Goal: Transaction & Acquisition: Book appointment/travel/reservation

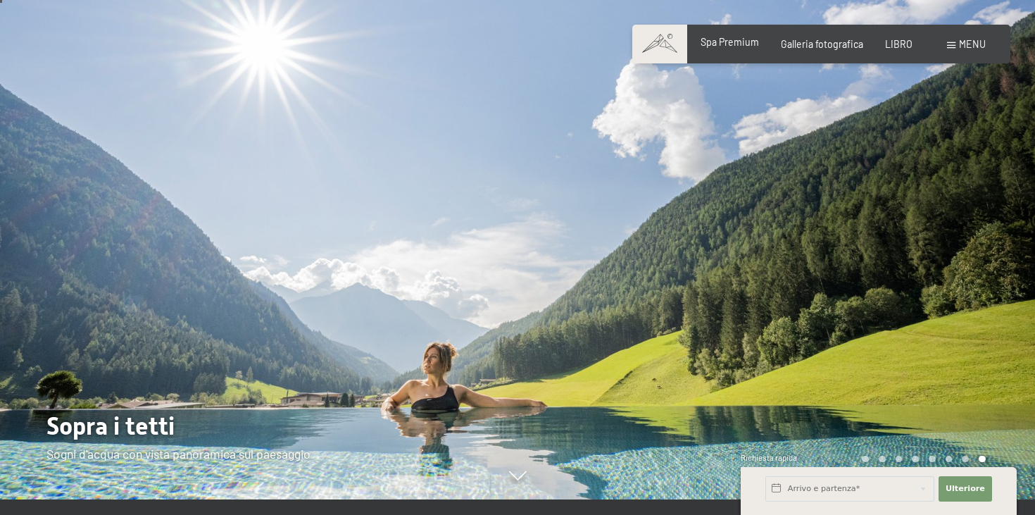
click at [729, 44] on font "Spa Premium" at bounding box center [729, 42] width 58 height 12
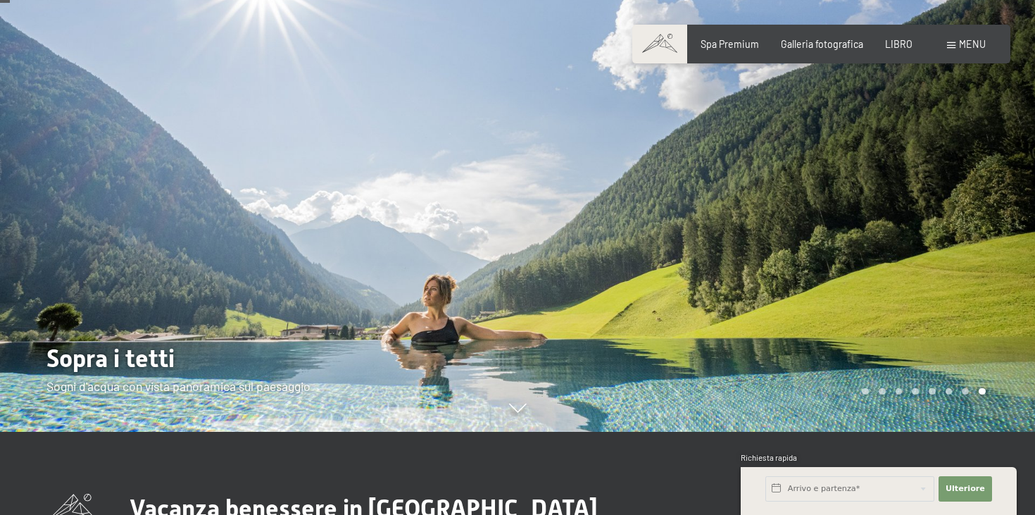
scroll to position [82, 0]
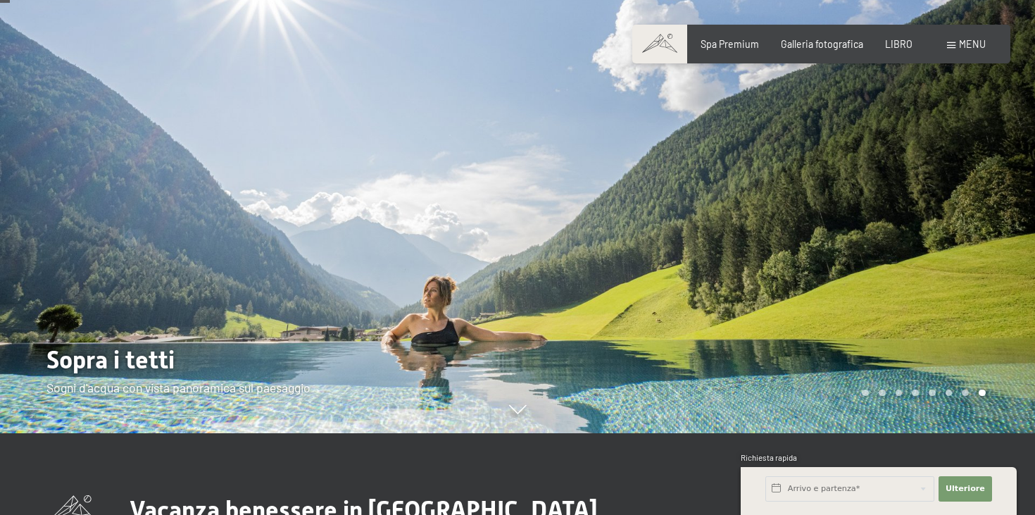
click at [1008, 226] on div at bounding box center [775, 175] width 517 height 515
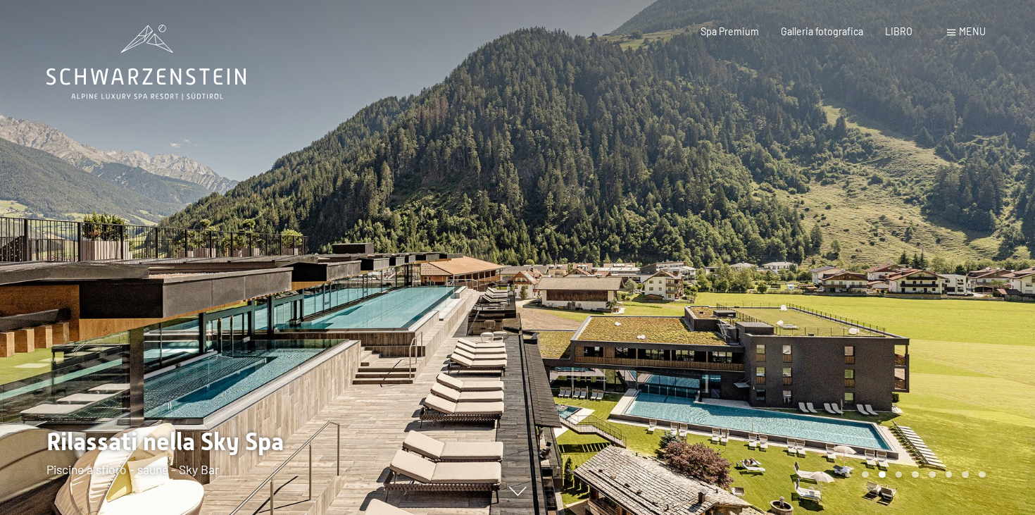
click at [1008, 227] on div at bounding box center [775, 257] width 517 height 515
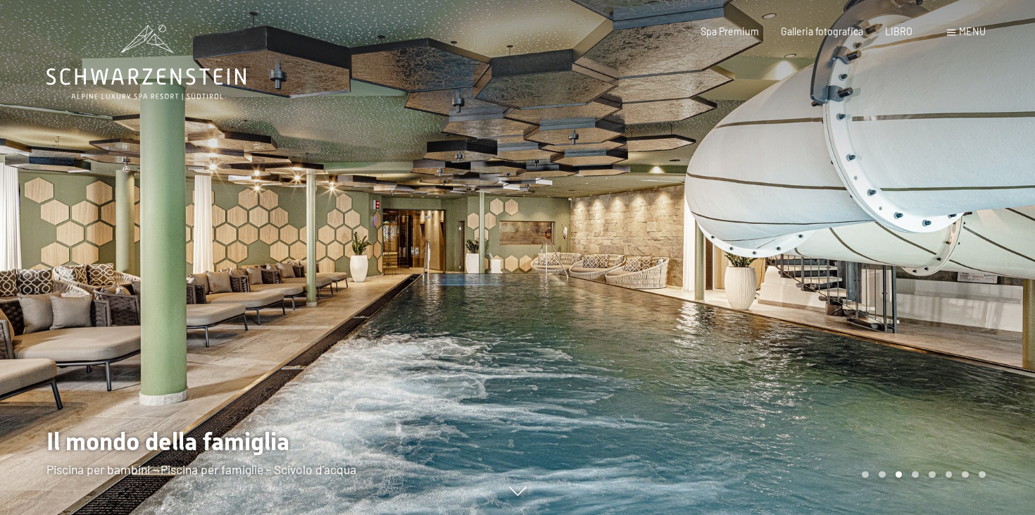
click at [1006, 228] on div at bounding box center [775, 257] width 517 height 515
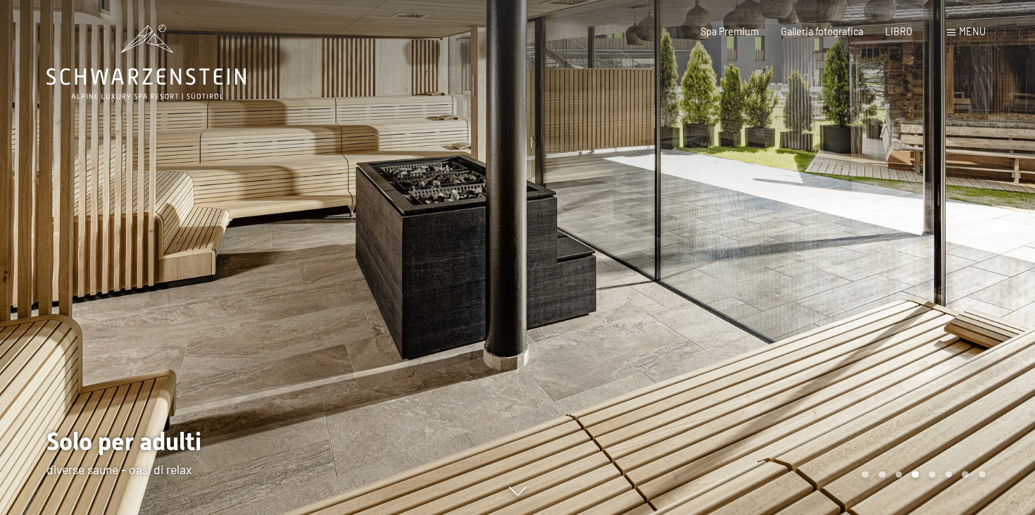
click at [1012, 219] on div at bounding box center [775, 257] width 517 height 515
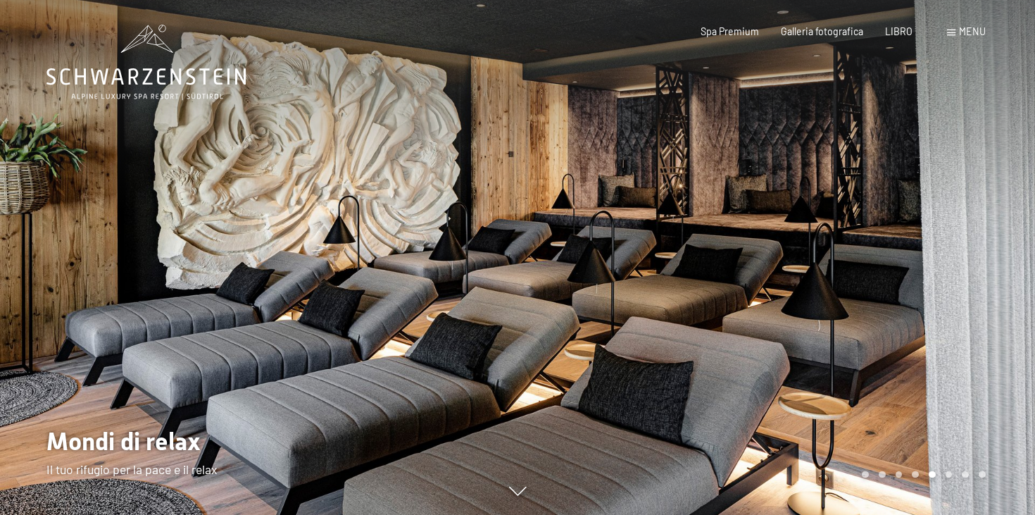
click at [1012, 219] on div at bounding box center [775, 257] width 517 height 515
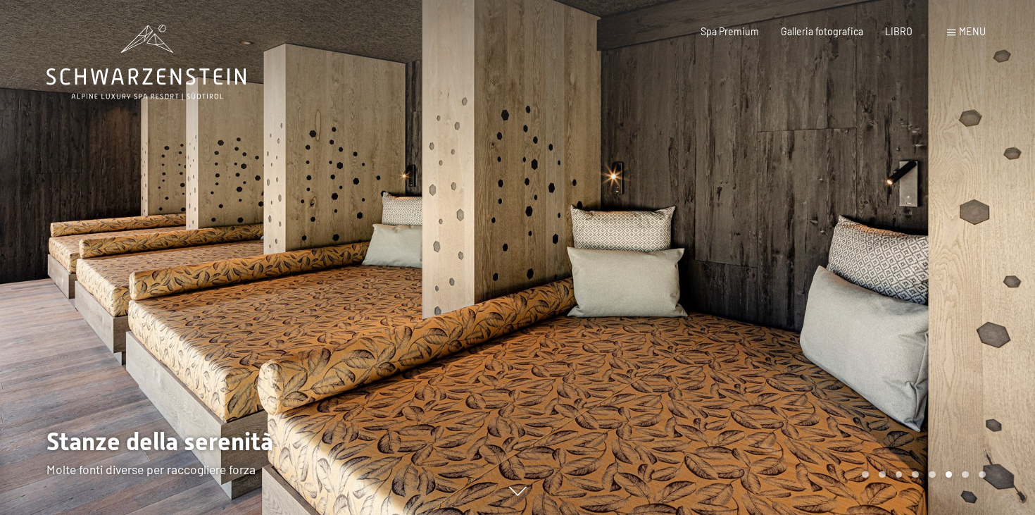
click at [1012, 219] on div at bounding box center [775, 257] width 517 height 515
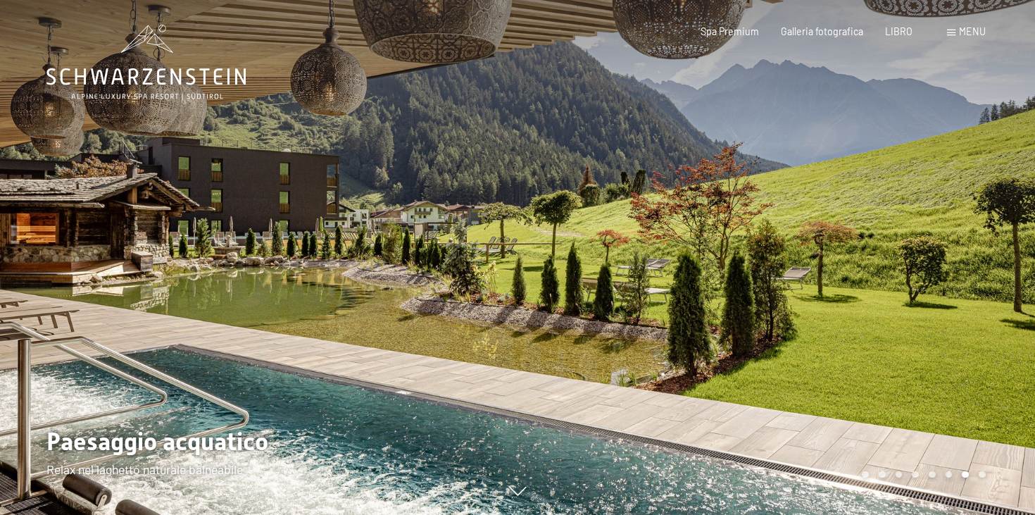
click at [1012, 219] on div at bounding box center [775, 257] width 517 height 515
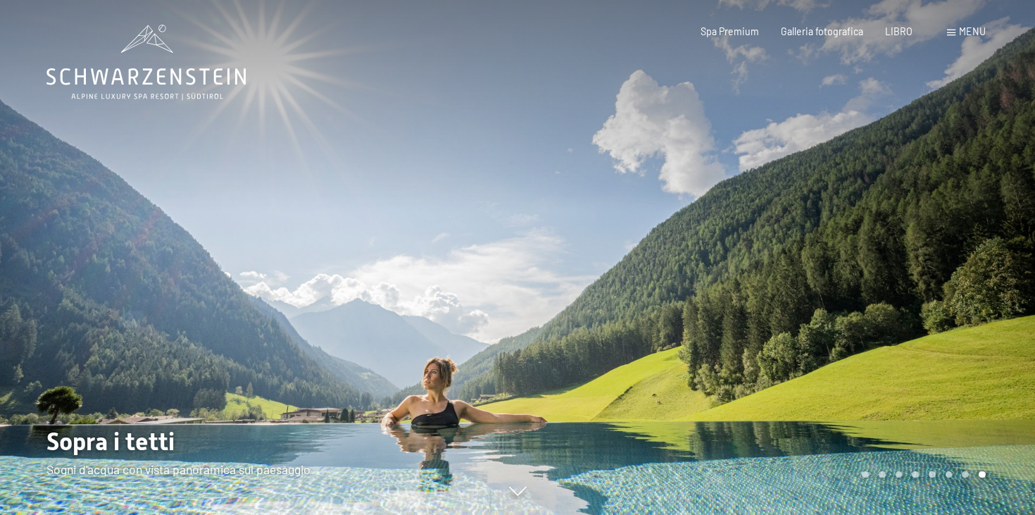
click at [1012, 219] on div at bounding box center [775, 257] width 517 height 515
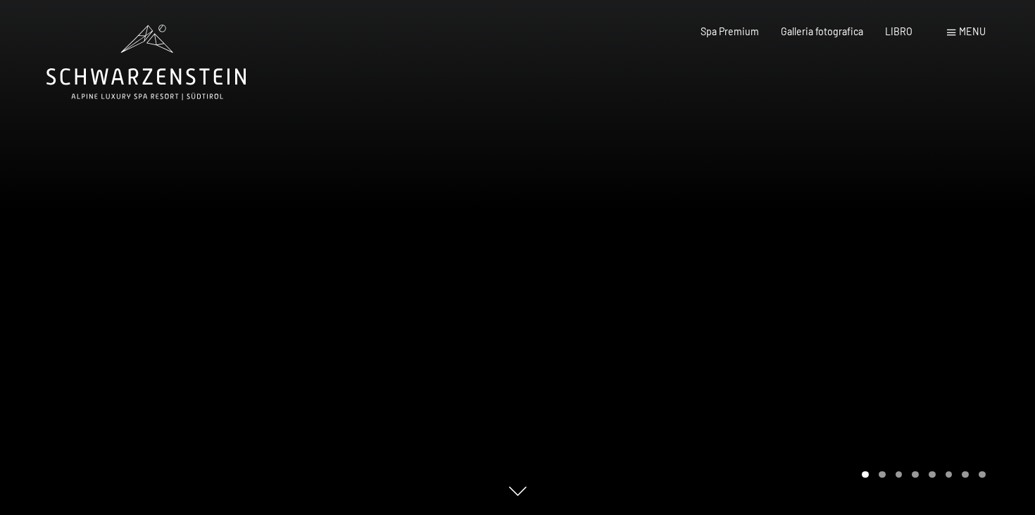
click at [951, 34] on span at bounding box center [951, 33] width 8 height 6
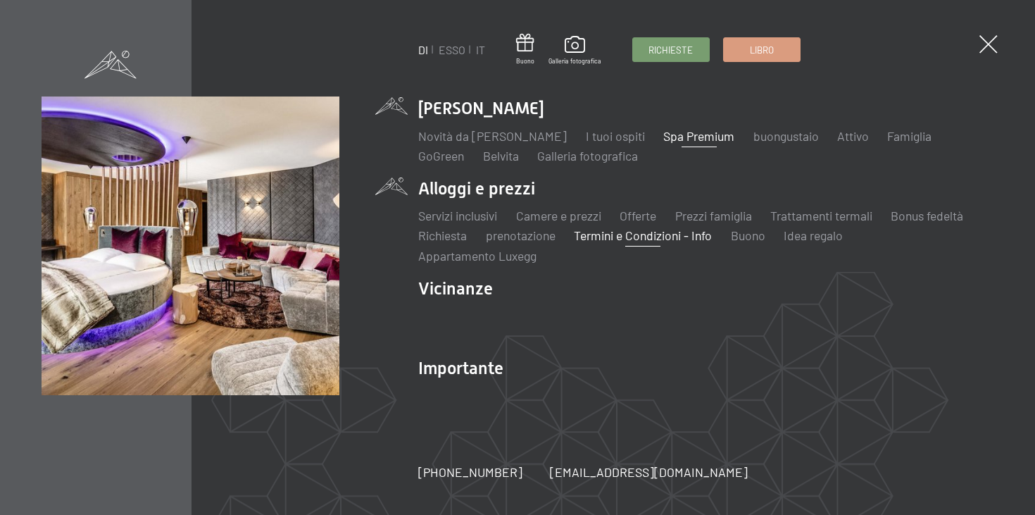
click at [640, 234] on font "Termini e Condizioni - Info" at bounding box center [643, 234] width 138 height 15
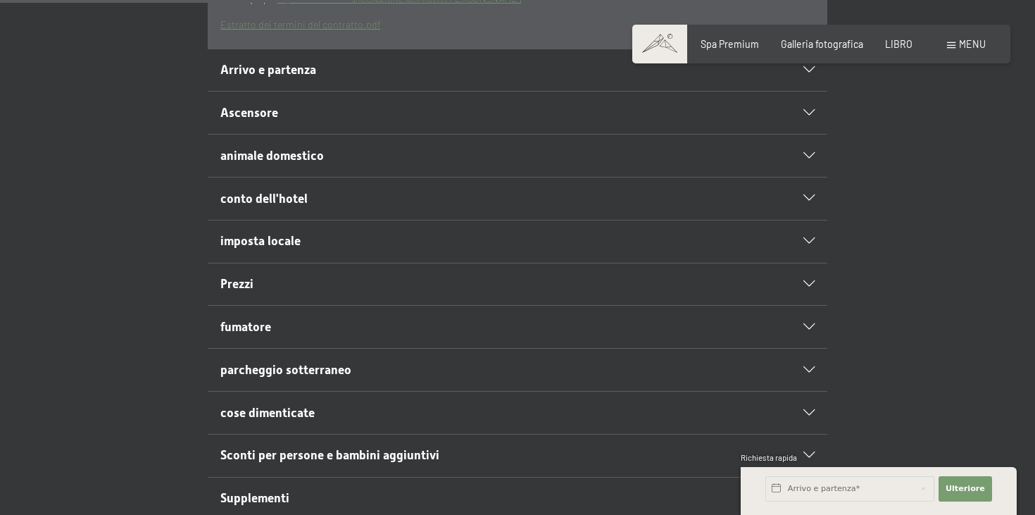
scroll to position [541, 0]
click at [805, 261] on div "imposta locale" at bounding box center [517, 240] width 595 height 42
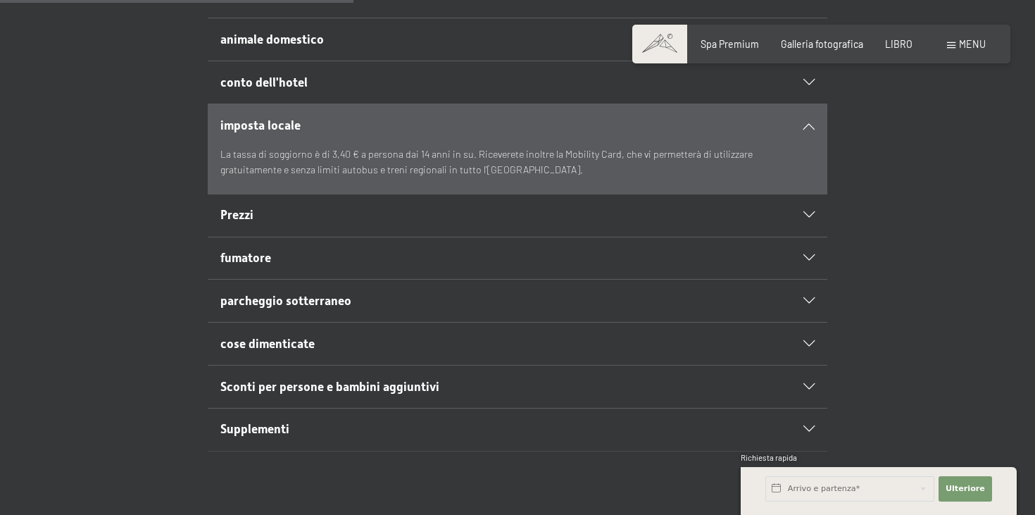
click at [806, 218] on icon at bounding box center [808, 215] width 11 height 6
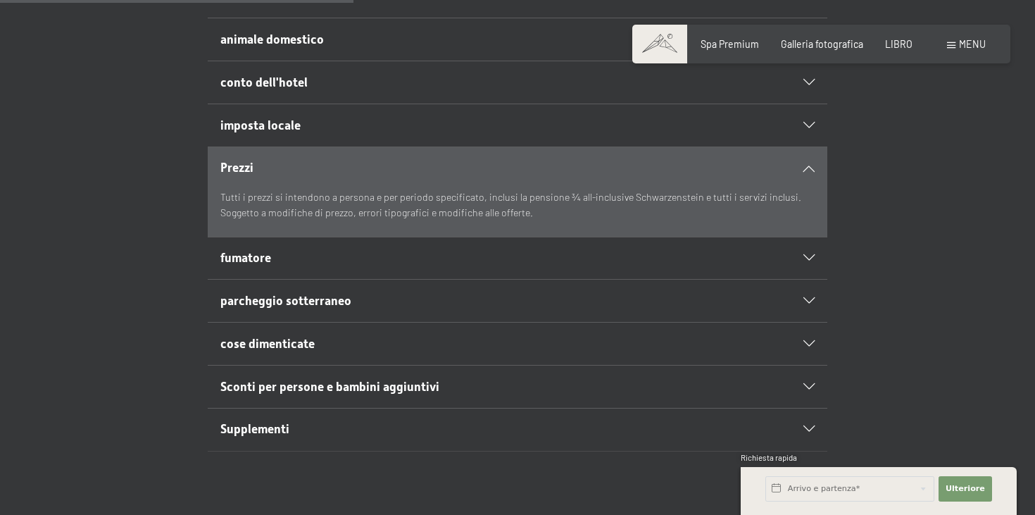
click at [812, 261] on icon at bounding box center [808, 258] width 11 height 6
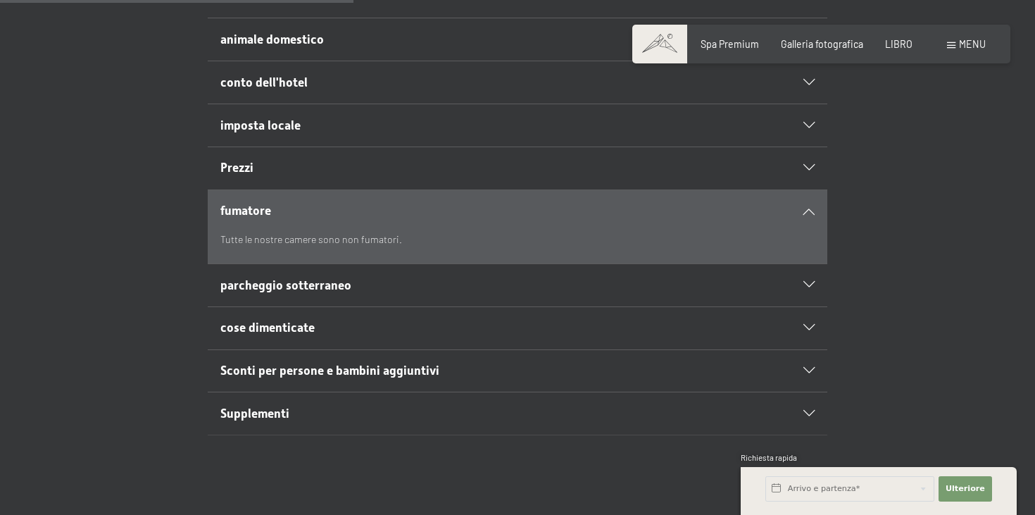
click at [809, 288] on icon at bounding box center [808, 285] width 11 height 6
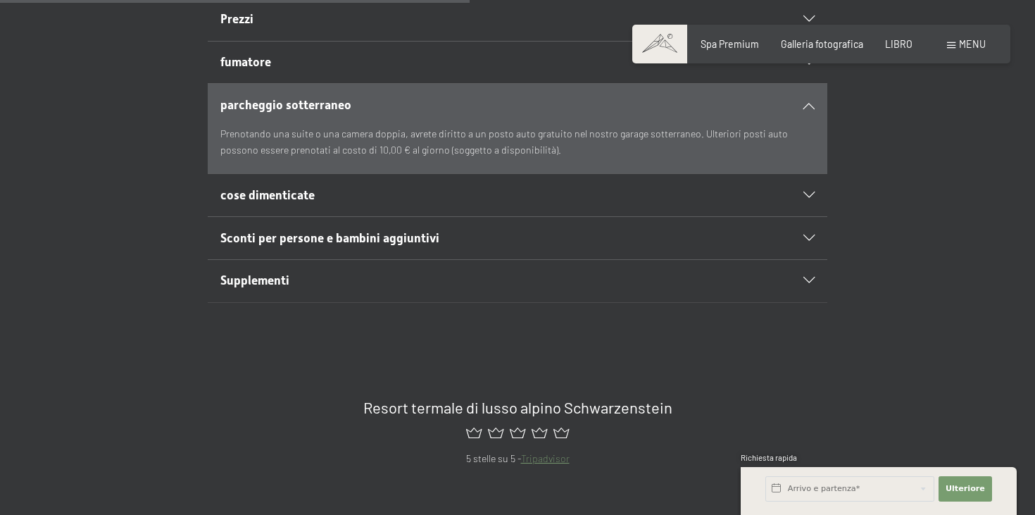
scroll to position [690, 0]
click at [811, 198] on icon at bounding box center [808, 194] width 11 height 6
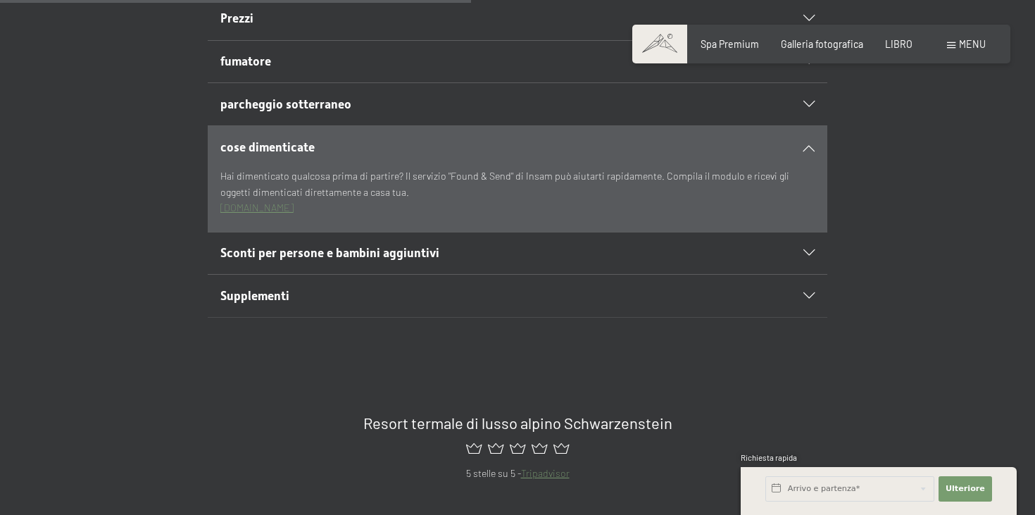
click at [805, 256] on icon at bounding box center [808, 253] width 11 height 6
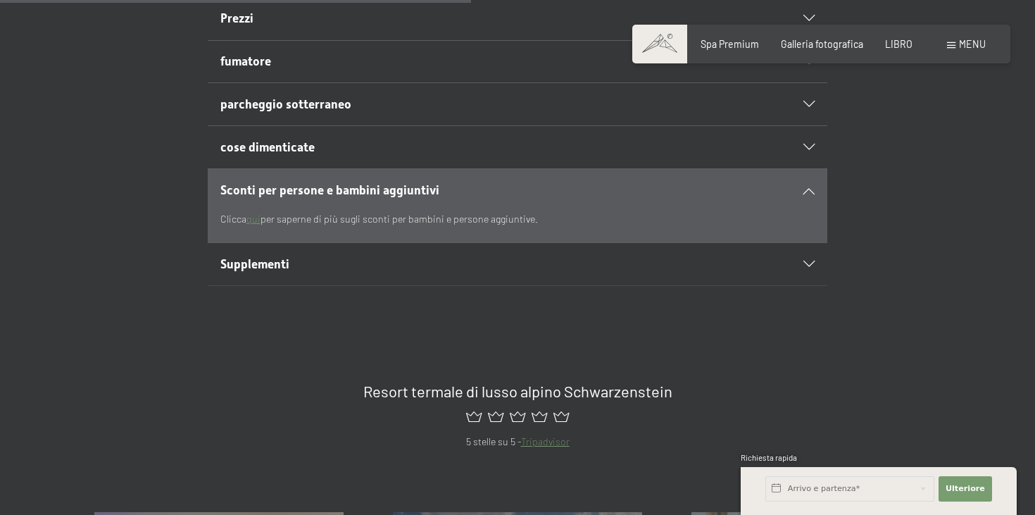
click at [811, 267] on icon at bounding box center [808, 264] width 11 height 6
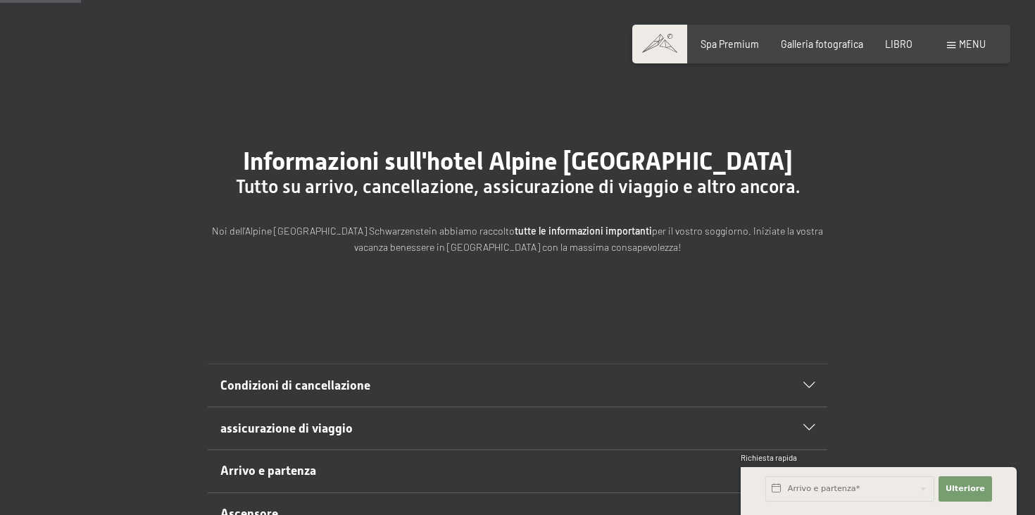
scroll to position [0, 0]
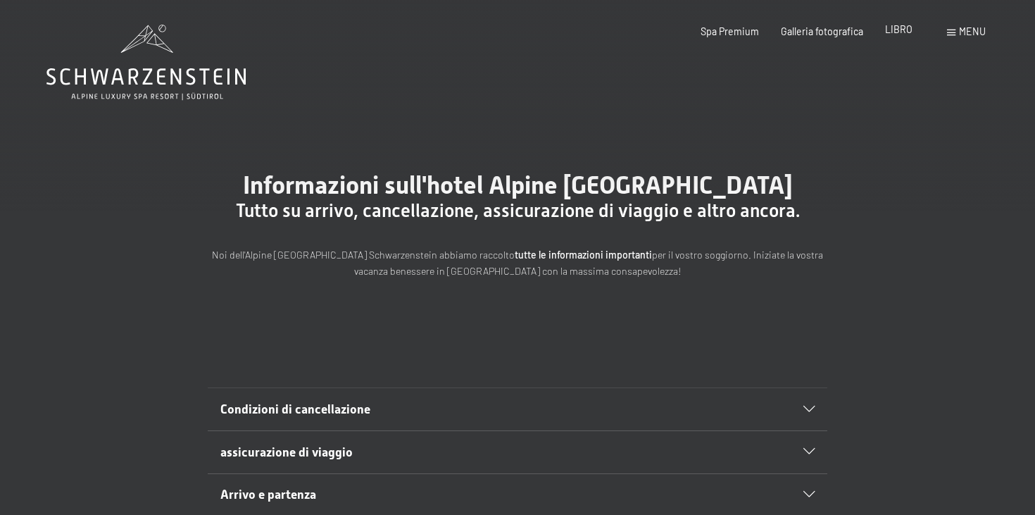
click at [901, 32] on font "LIBRO" at bounding box center [898, 29] width 27 height 12
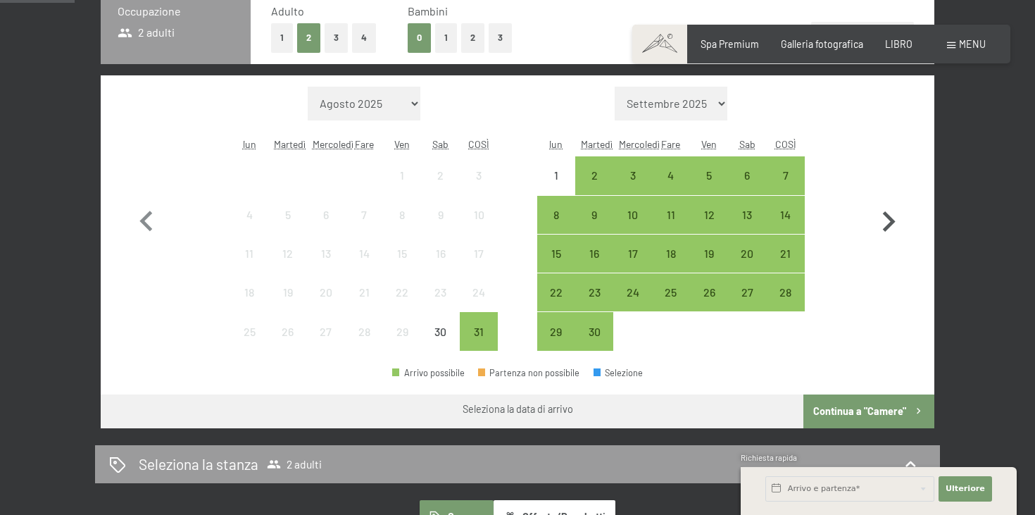
scroll to position [353, 0]
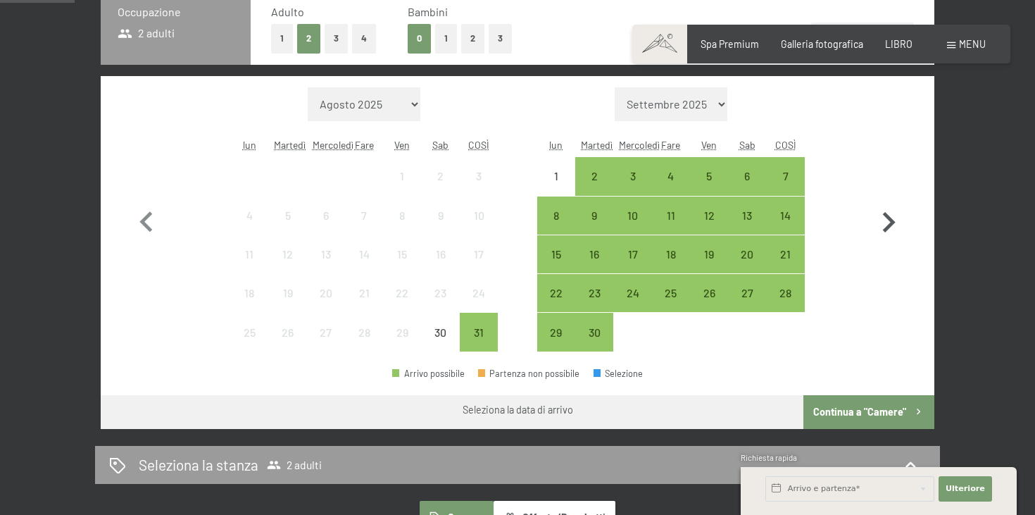
click at [893, 222] on icon "button" at bounding box center [889, 222] width 13 height 20
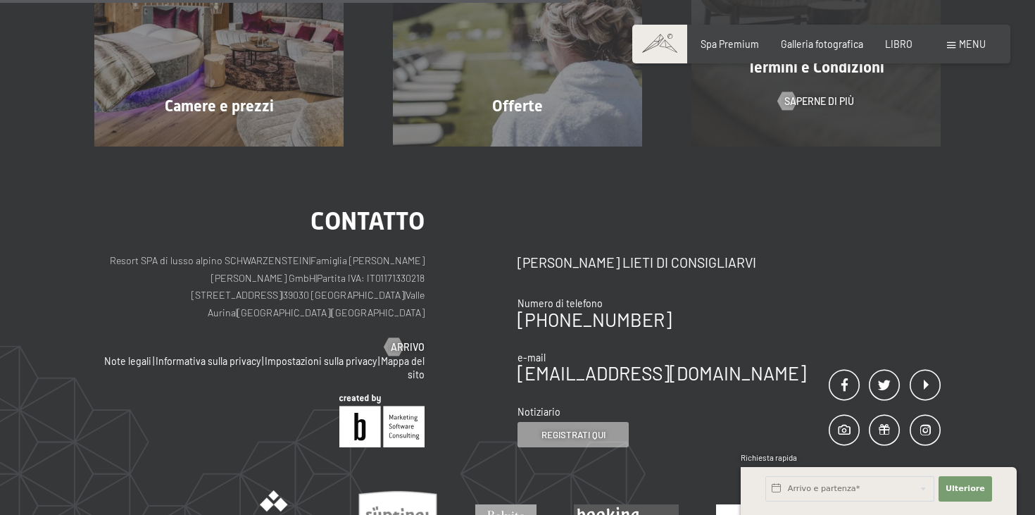
scroll to position [230, 0]
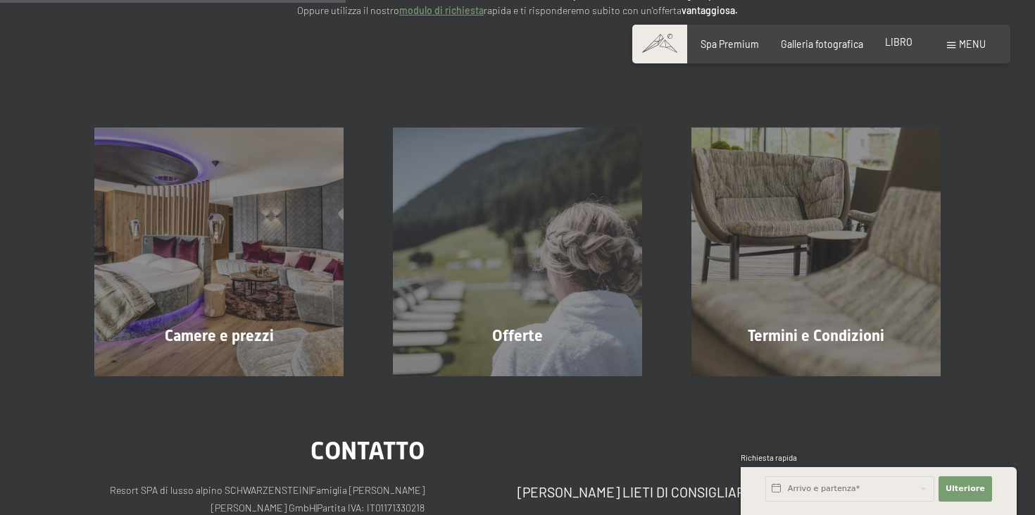
click at [901, 44] on font "LIBRO" at bounding box center [898, 42] width 27 height 12
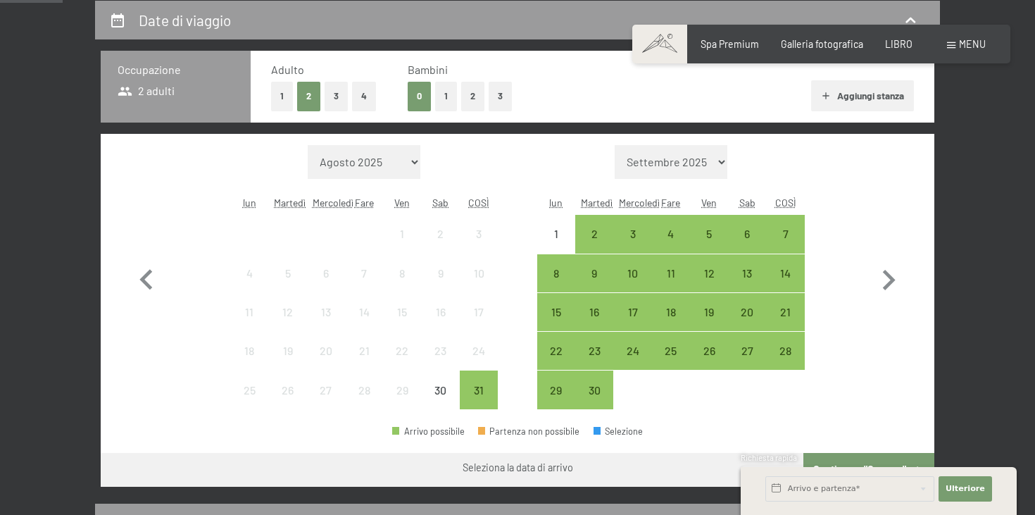
scroll to position [294, 0]
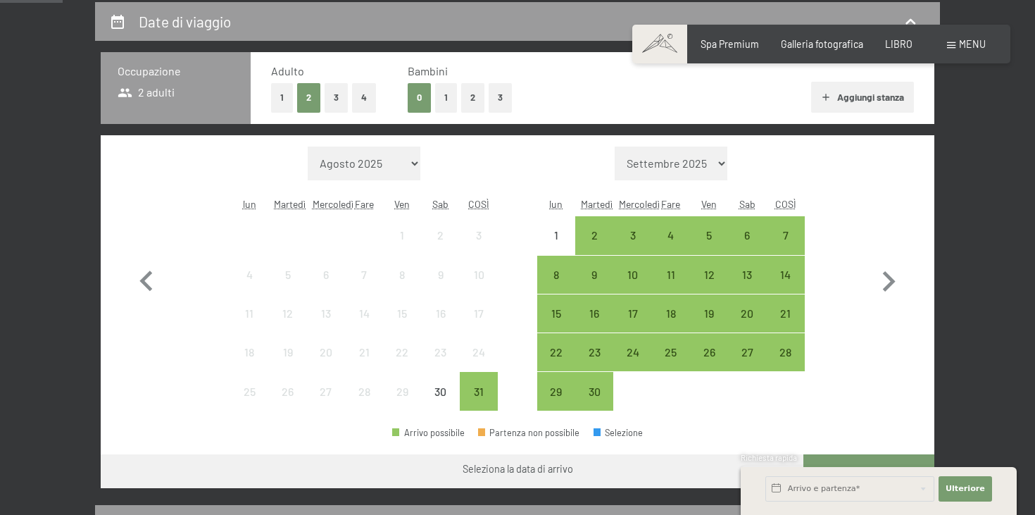
click at [719, 159] on select "Settembre 2025 Ottobre 2025 Novembre 2025 Dicembre 2025 Gennaio 2026 Febbraio 2…" at bounding box center [671, 163] width 113 height 34
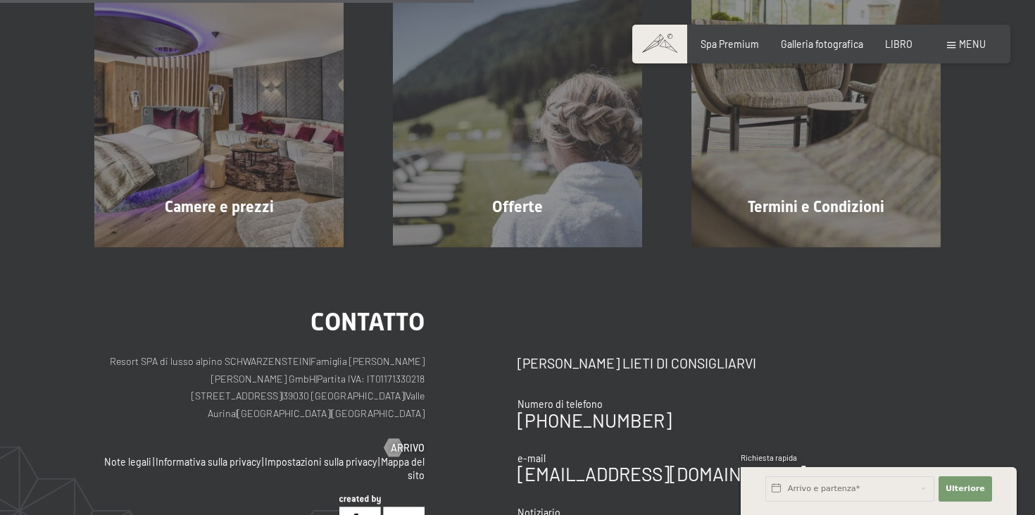
scroll to position [291, 0]
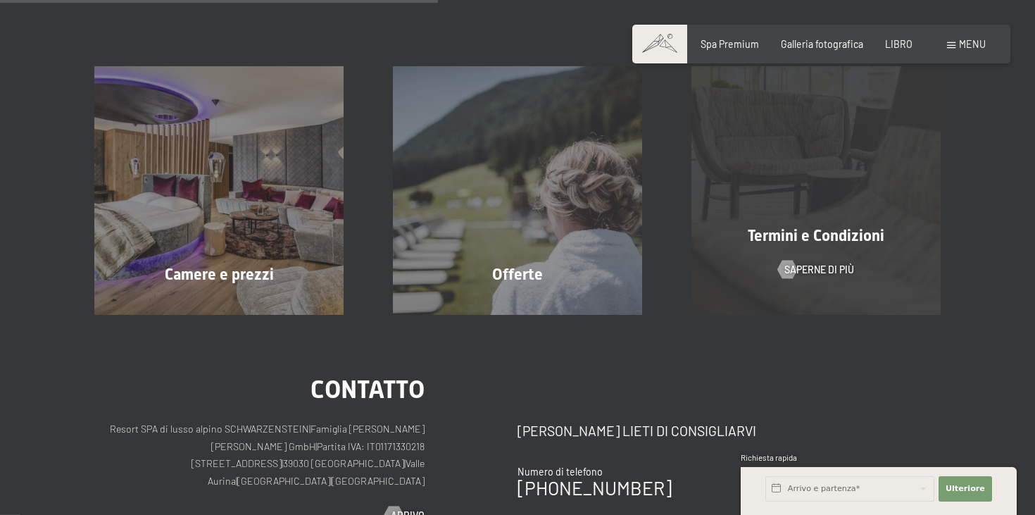
click at [848, 240] on font "Termini e Condizioni" at bounding box center [816, 236] width 137 height 18
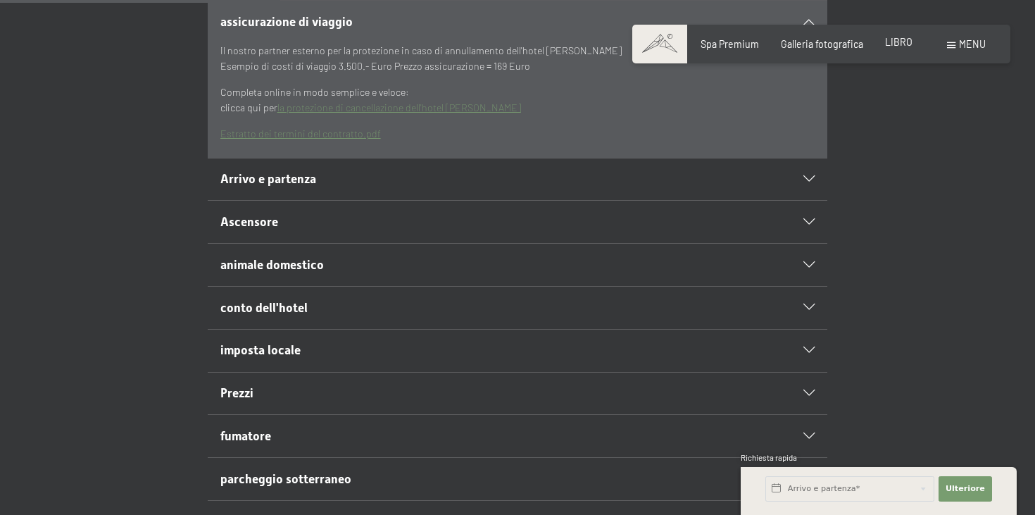
click at [898, 48] on div "LIBRO" at bounding box center [898, 42] width 27 height 14
click at [902, 40] on font "LIBRO" at bounding box center [898, 42] width 27 height 12
click at [733, 44] on font "Spa Premium" at bounding box center [729, 42] width 58 height 12
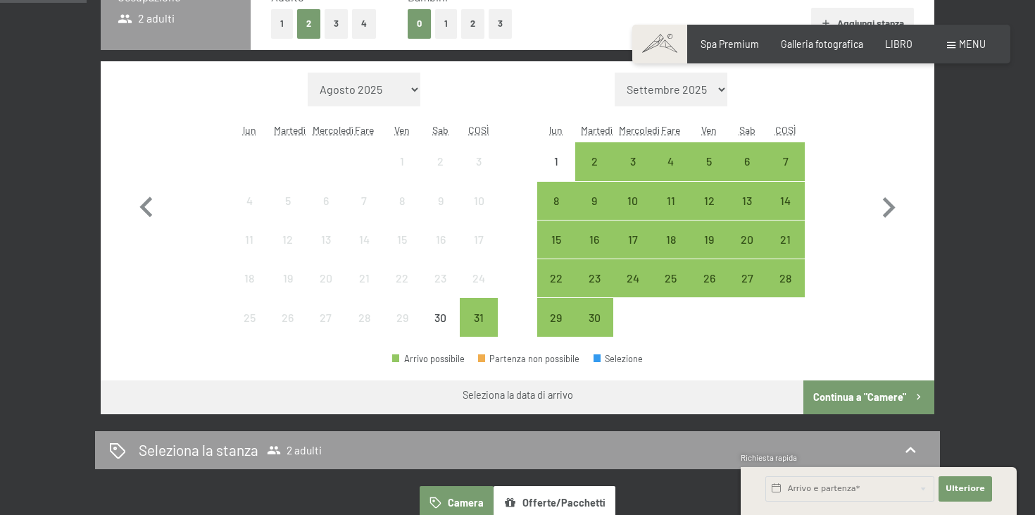
scroll to position [421, 0]
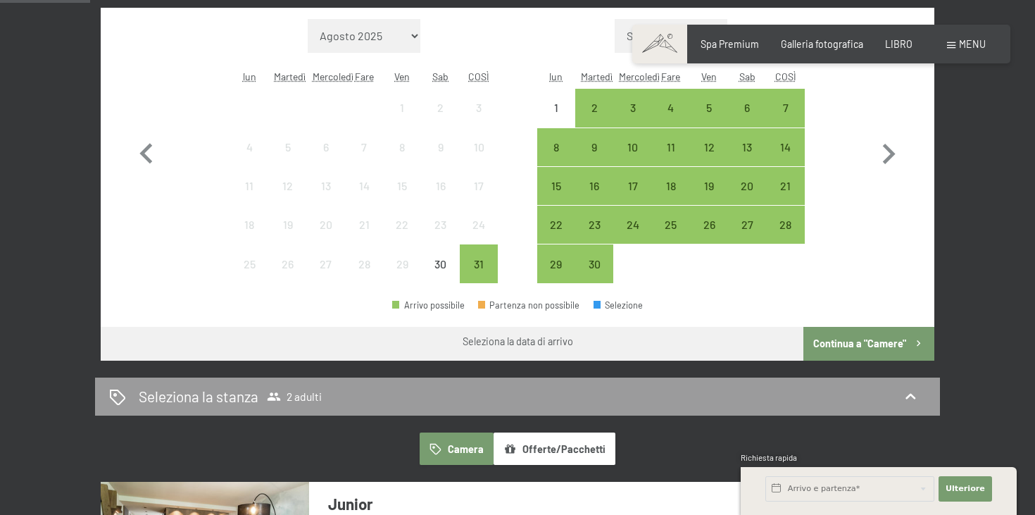
click at [745, 108] on font "6" at bounding box center [747, 107] width 6 height 13
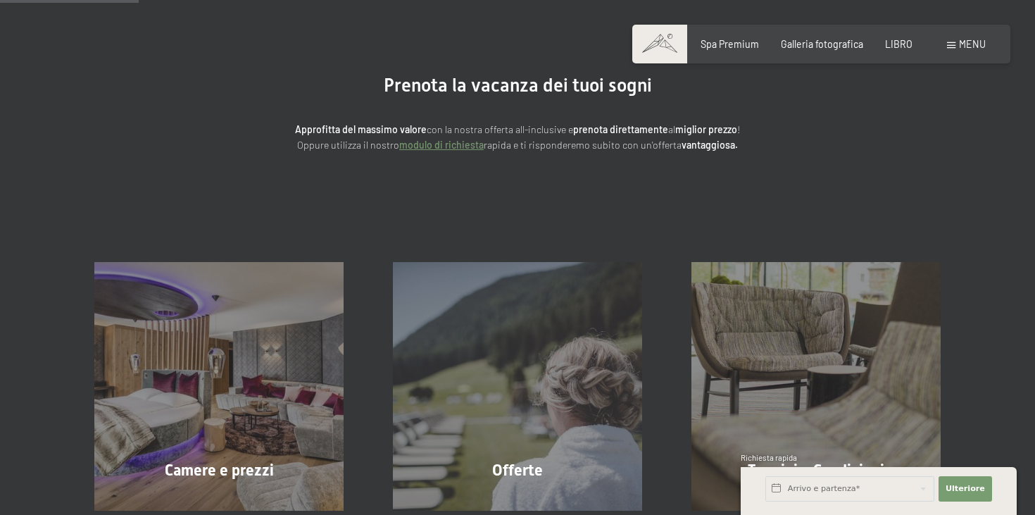
scroll to position [92, 0]
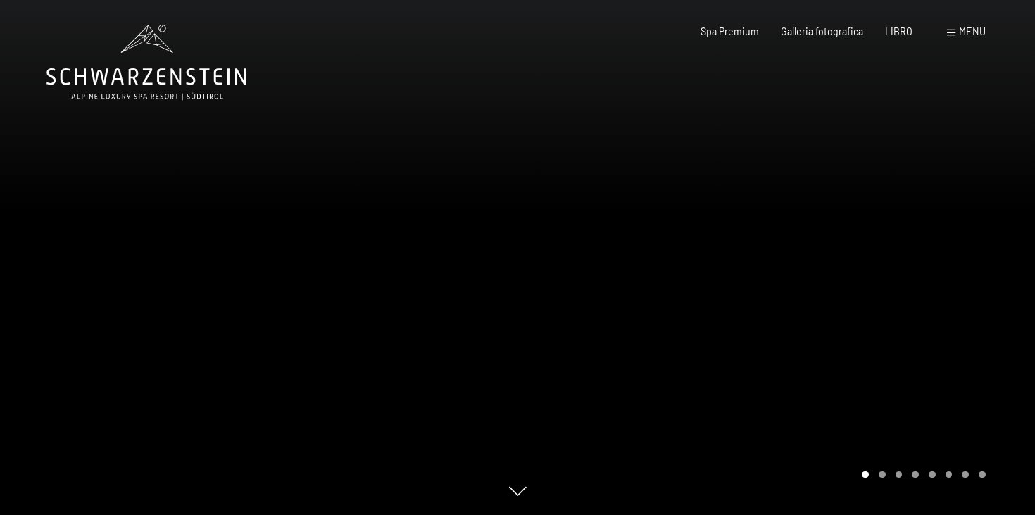
click at [975, 33] on font "menu" at bounding box center [972, 31] width 27 height 12
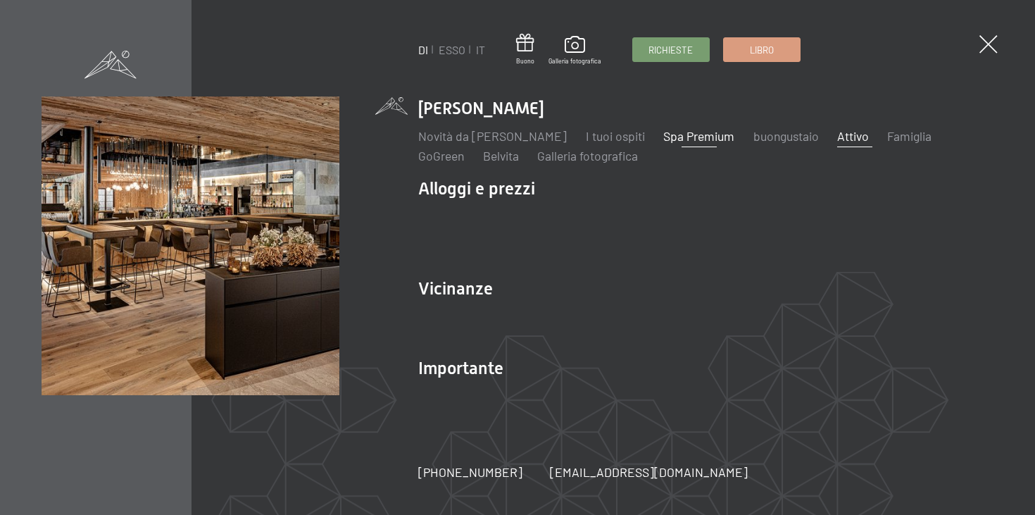
click at [845, 139] on font "Attivo" at bounding box center [853, 135] width 32 height 15
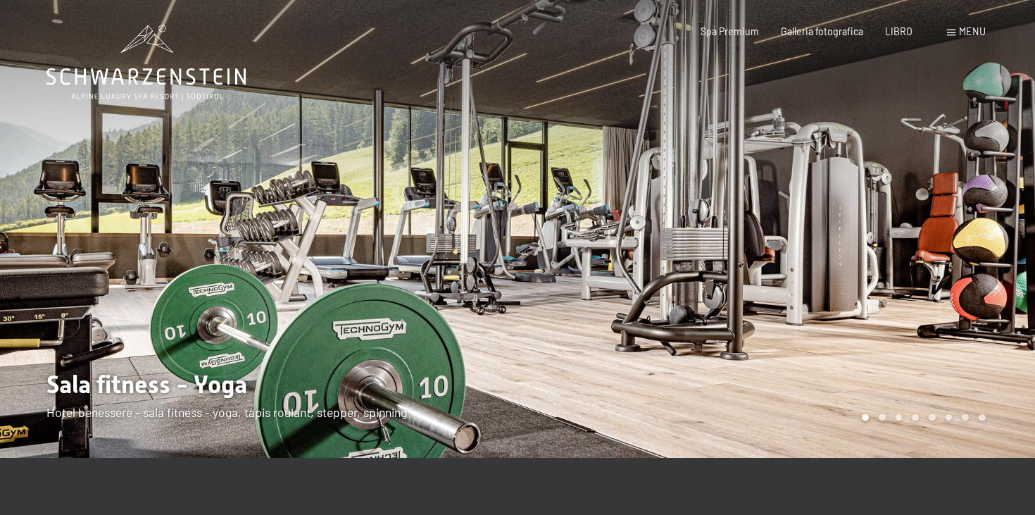
click at [962, 30] on font "menu" at bounding box center [972, 31] width 27 height 12
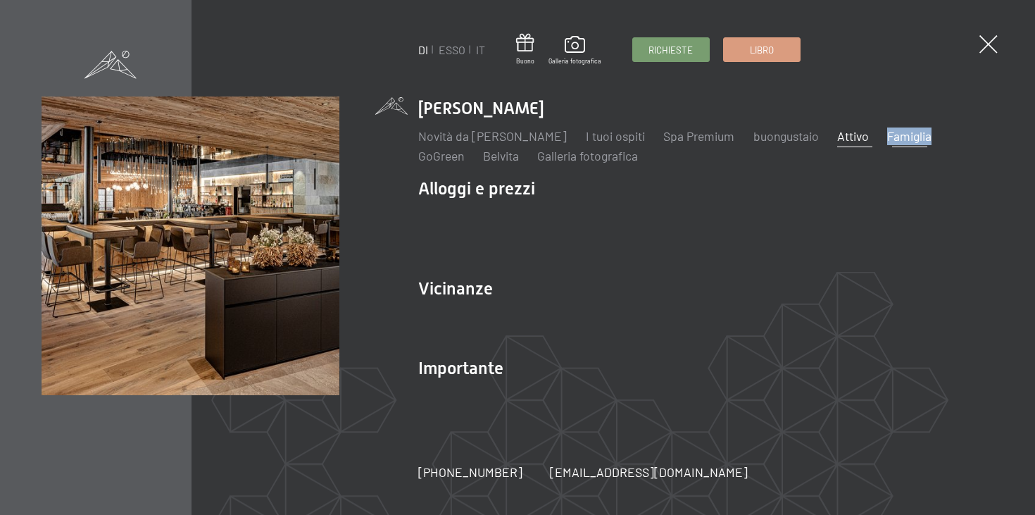
click at [908, 140] on font "Famiglia" at bounding box center [909, 135] width 44 height 15
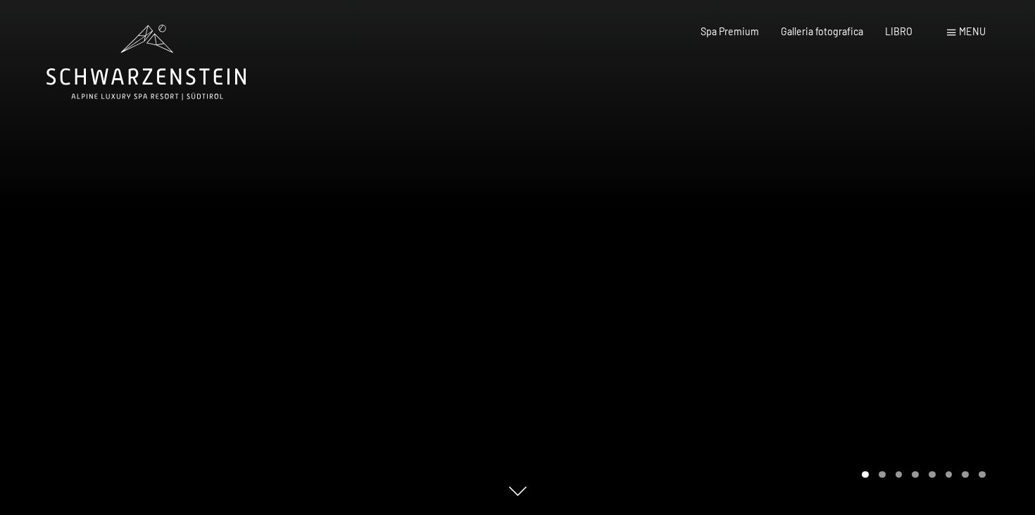
click at [971, 287] on div at bounding box center [775, 257] width 517 height 515
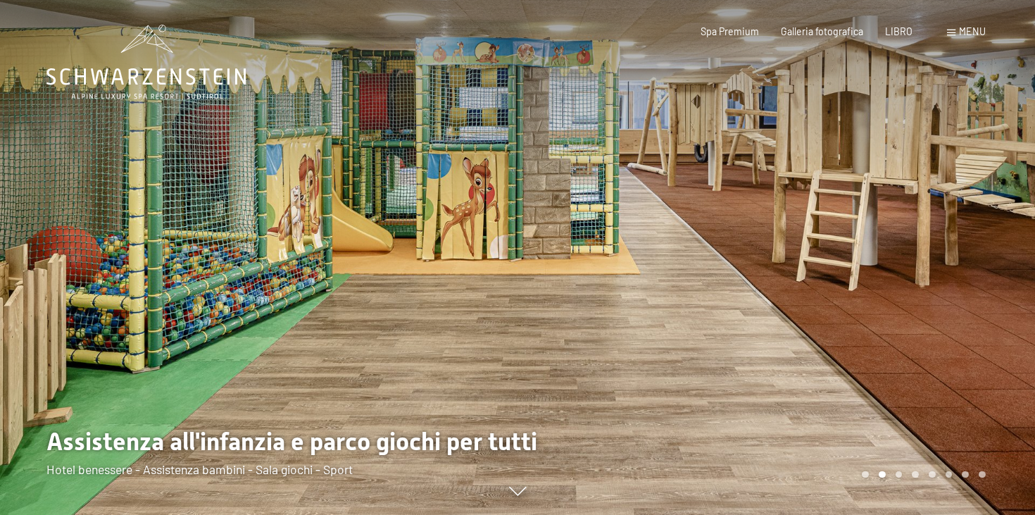
click at [971, 287] on div at bounding box center [775, 257] width 517 height 515
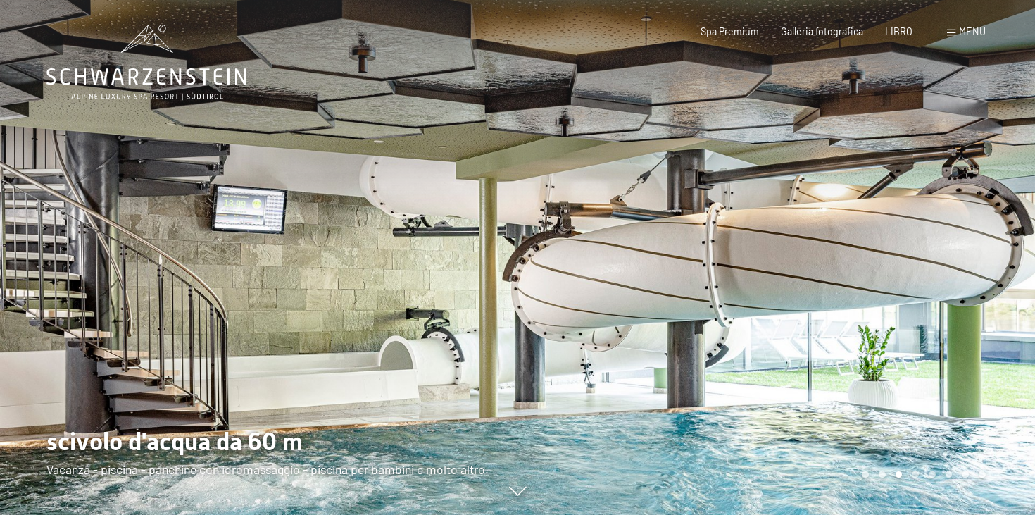
click at [971, 287] on div at bounding box center [775, 257] width 517 height 515
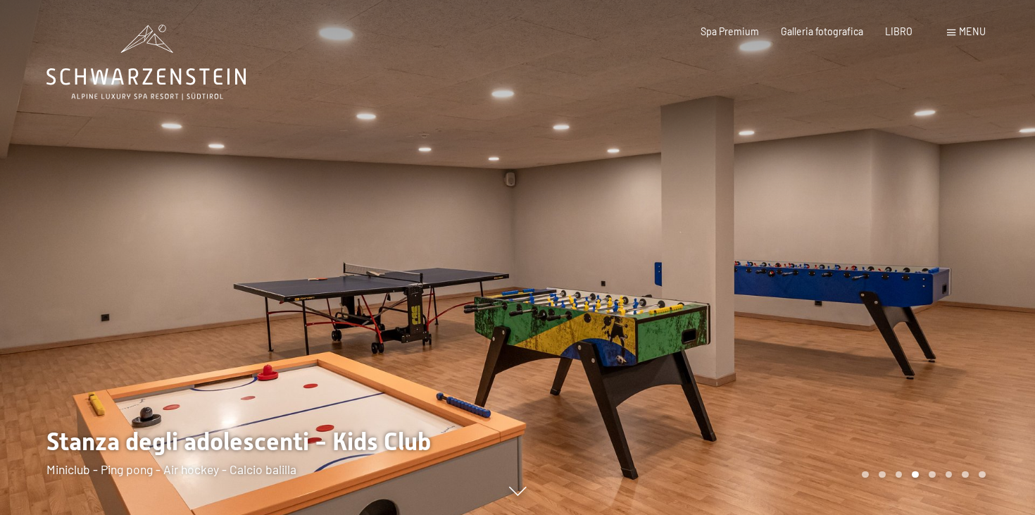
click at [971, 287] on div at bounding box center [775, 257] width 517 height 515
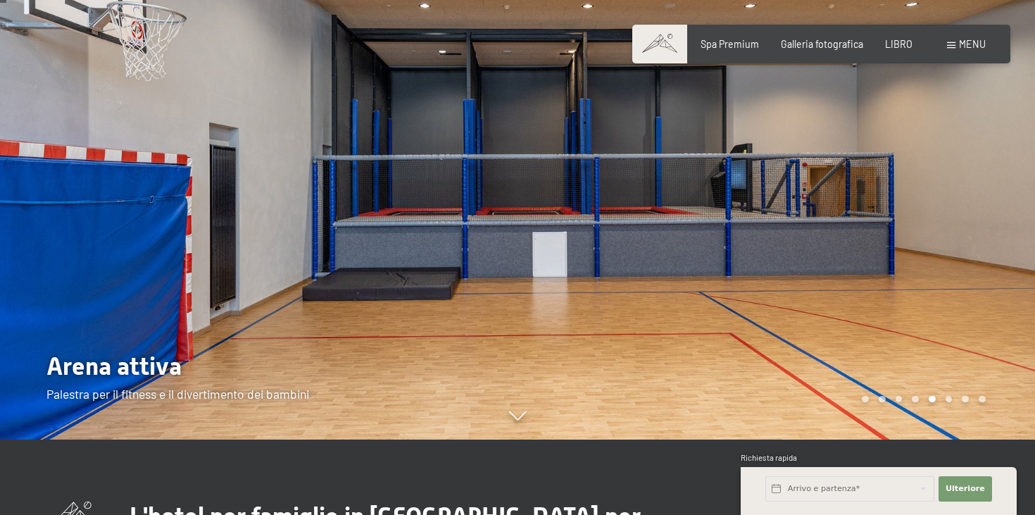
scroll to position [53, 0]
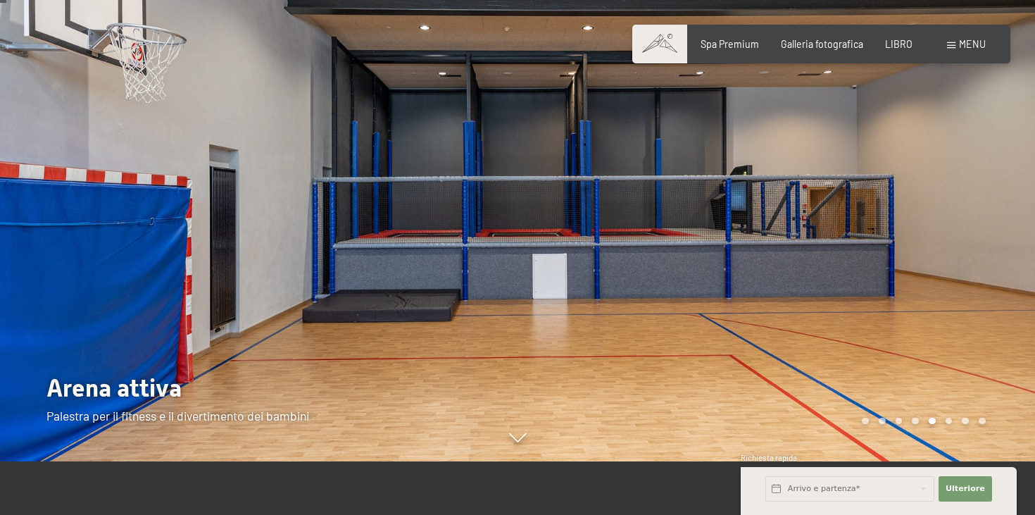
click at [971, 287] on div at bounding box center [775, 204] width 517 height 515
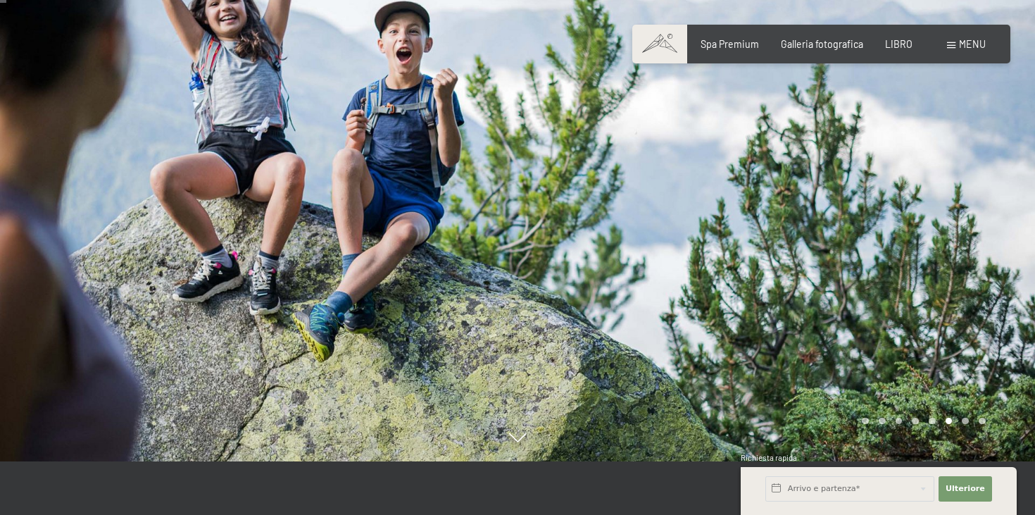
click at [971, 287] on div at bounding box center [775, 204] width 517 height 515
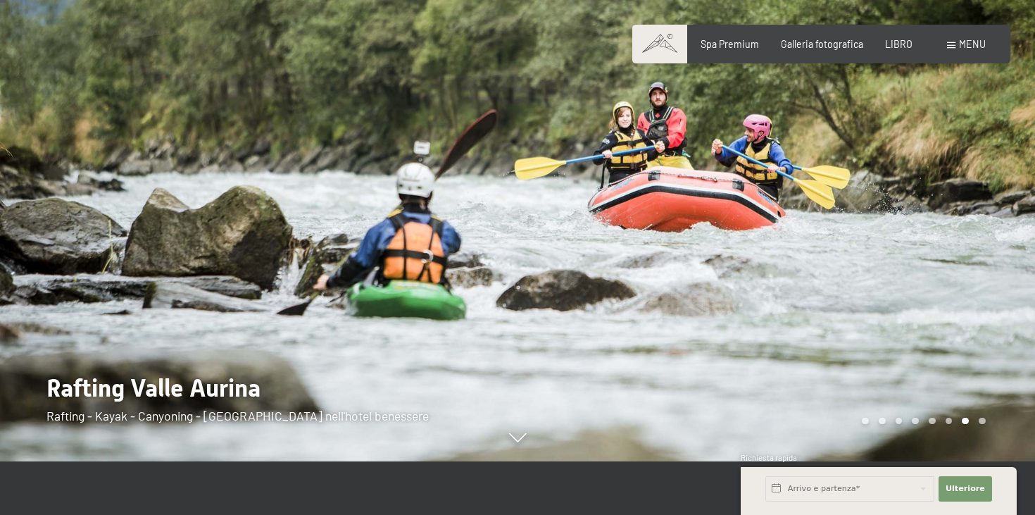
click at [971, 287] on div at bounding box center [775, 204] width 517 height 515
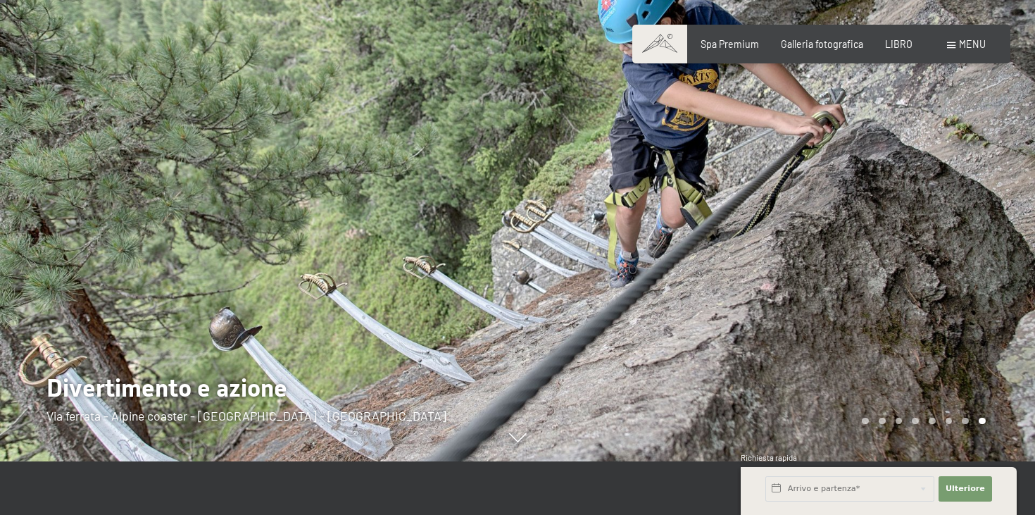
click at [971, 287] on div at bounding box center [775, 204] width 517 height 515
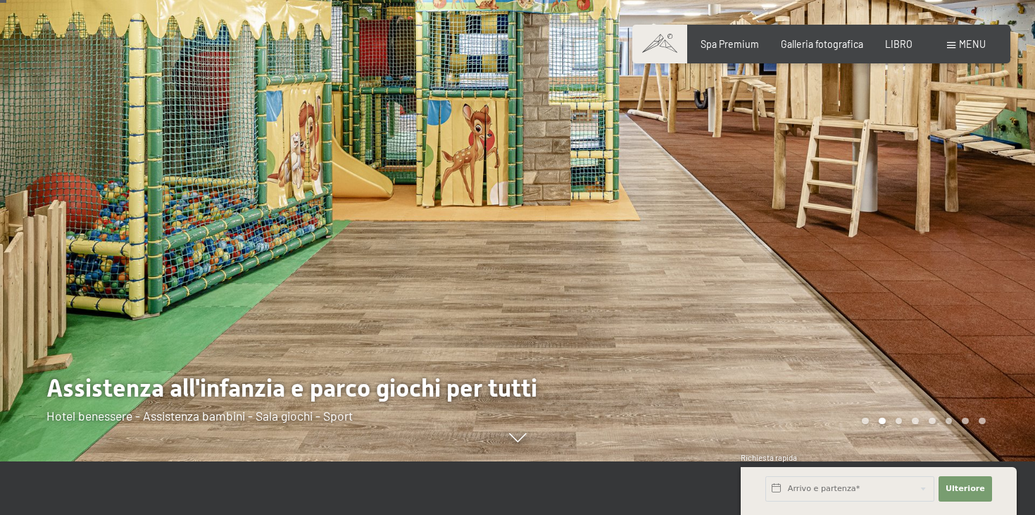
click at [980, 46] on font "menu" at bounding box center [972, 44] width 27 height 12
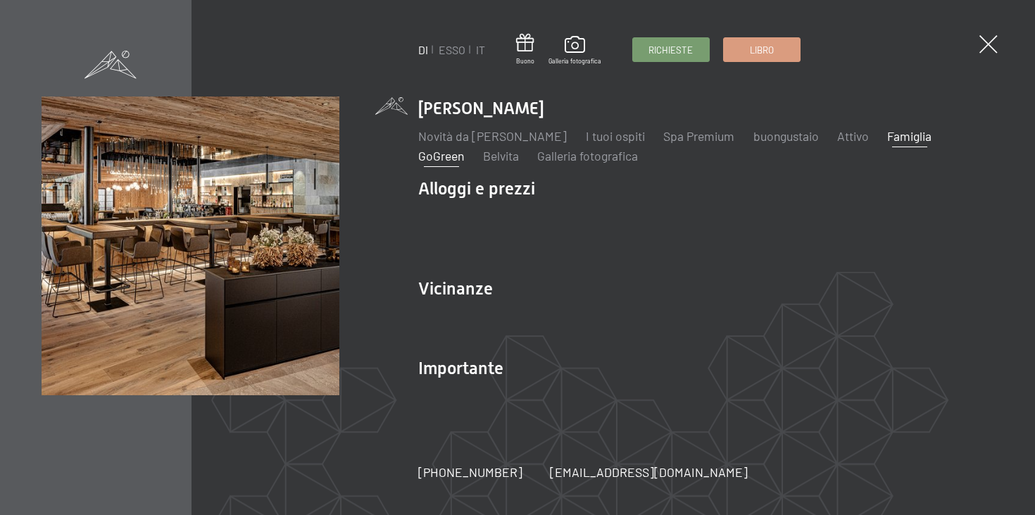
click at [436, 159] on font "GoGreen" at bounding box center [441, 155] width 46 height 15
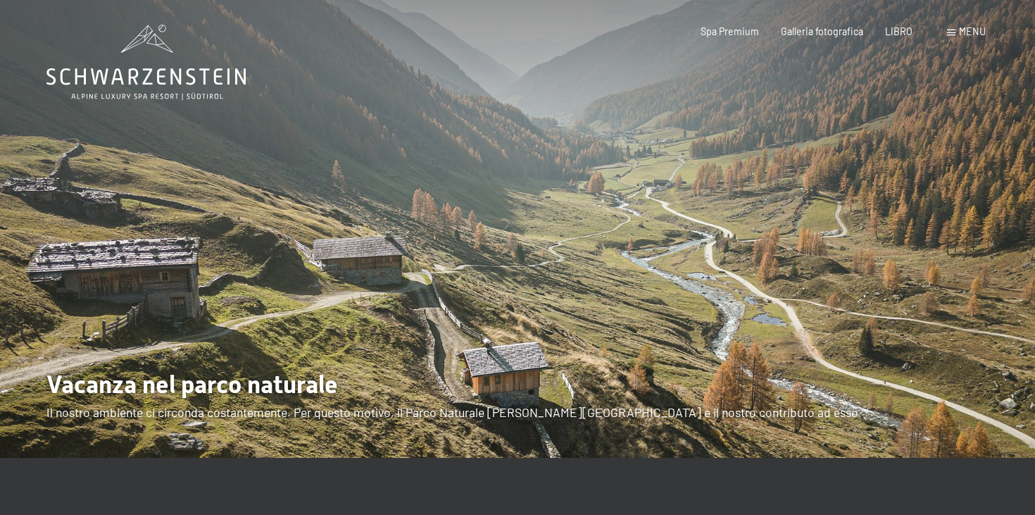
click at [984, 229] on img at bounding box center [517, 229] width 1035 height 458
click at [978, 33] on font "menu" at bounding box center [972, 31] width 27 height 12
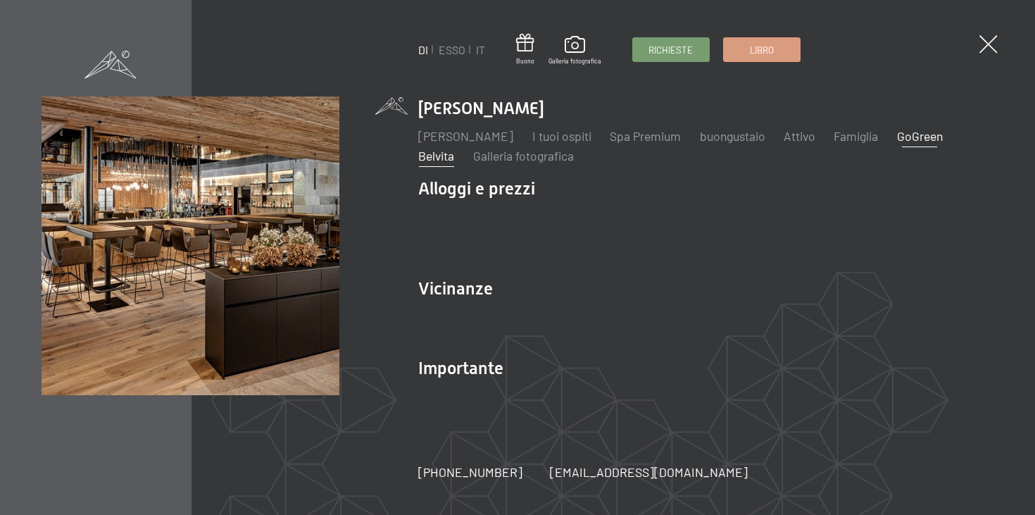
click at [454, 153] on font "Belvita" at bounding box center [436, 155] width 36 height 15
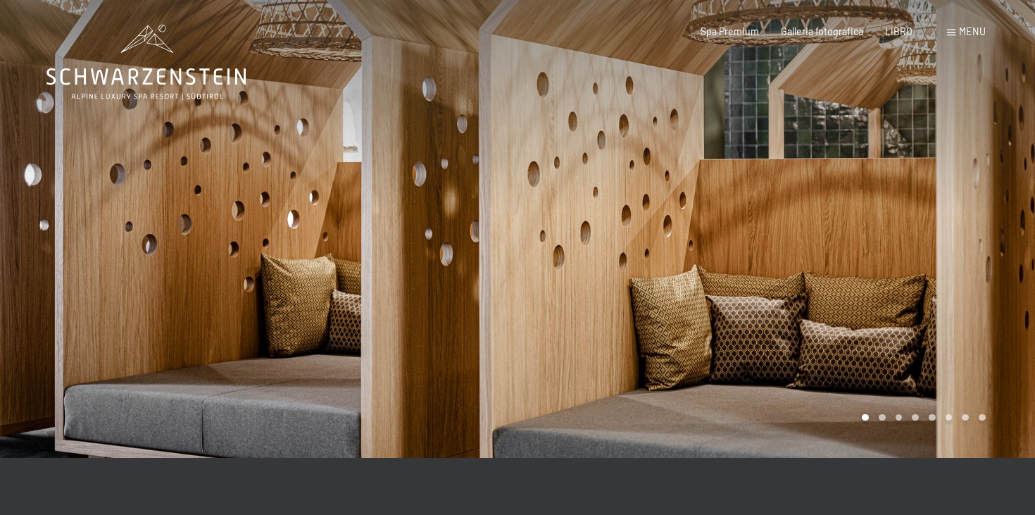
click at [882, 208] on div at bounding box center [775, 229] width 517 height 458
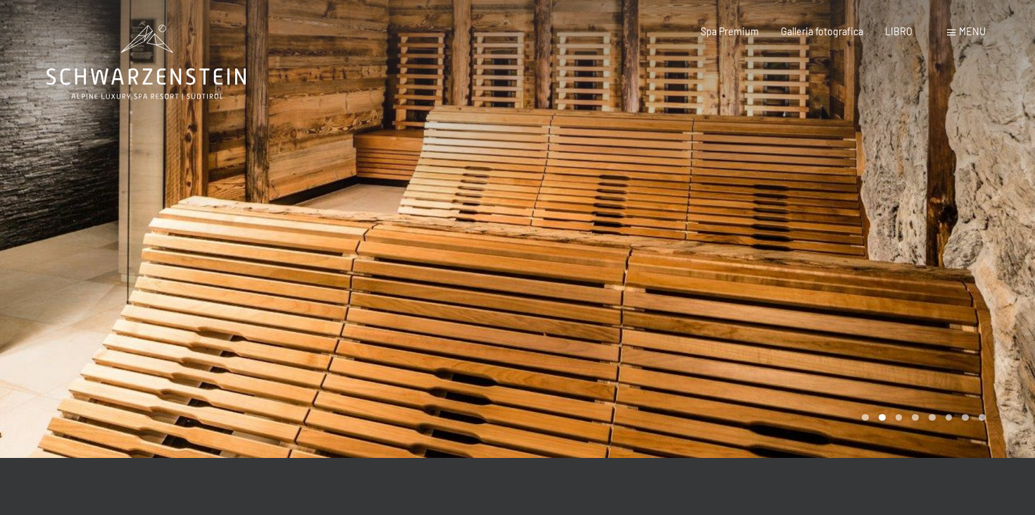
click at [882, 208] on div at bounding box center [775, 229] width 517 height 458
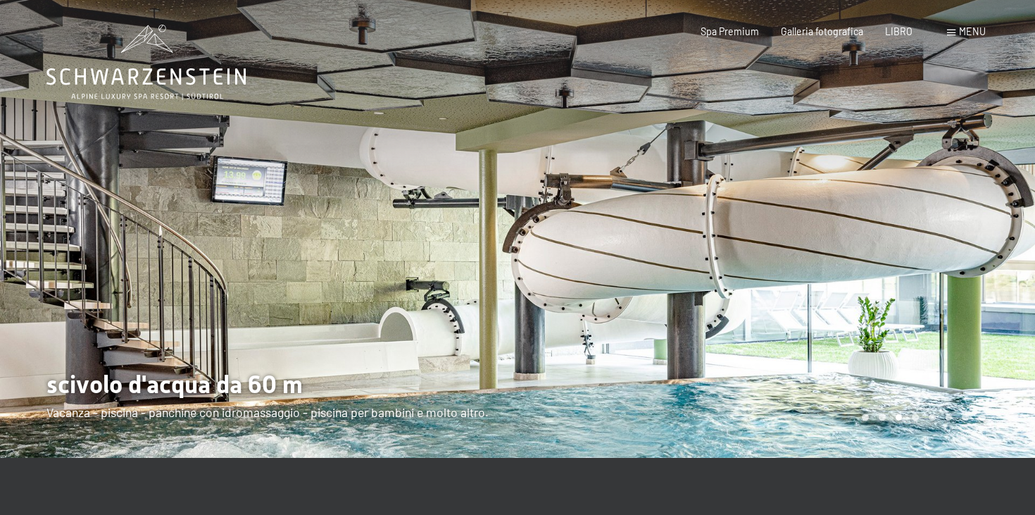
click at [882, 208] on div at bounding box center [775, 229] width 517 height 458
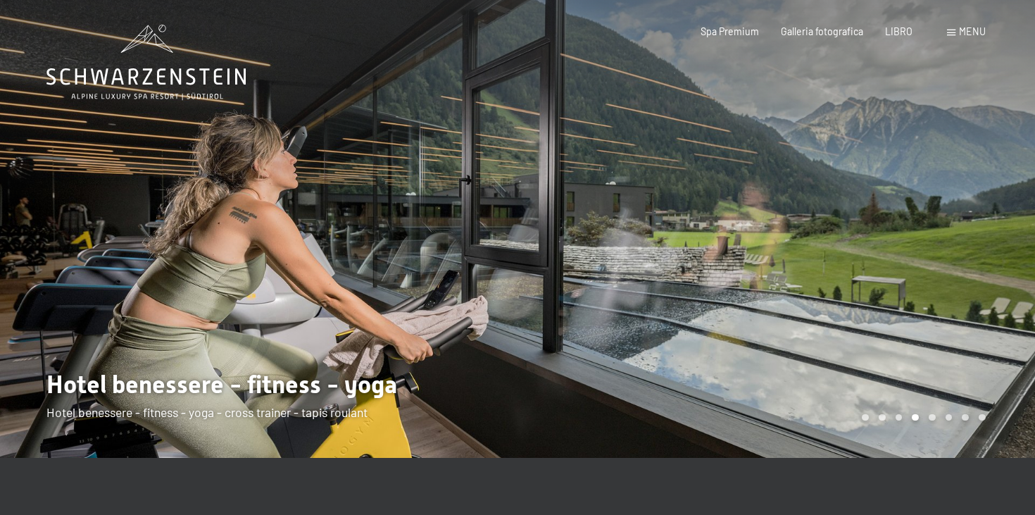
click at [882, 208] on div at bounding box center [775, 229] width 517 height 458
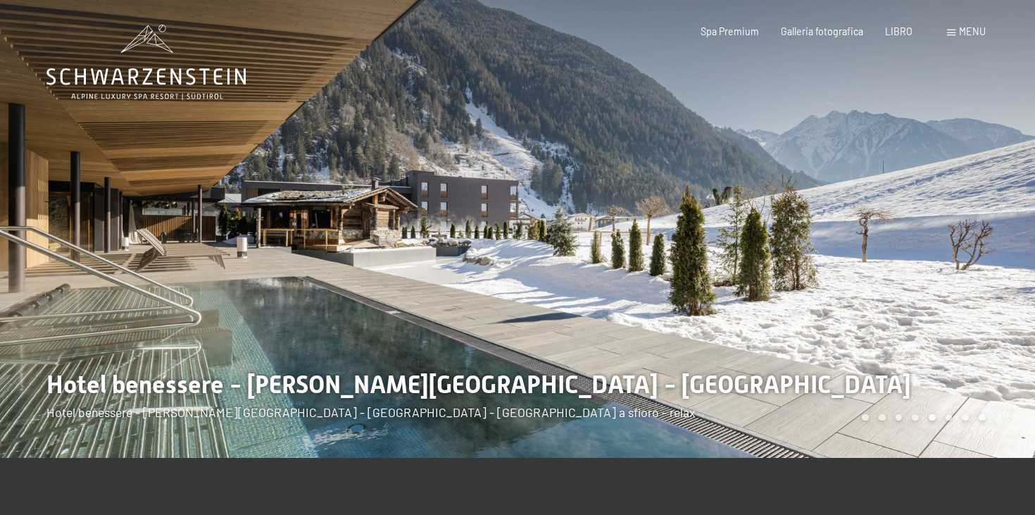
click at [882, 209] on div at bounding box center [775, 229] width 517 height 458
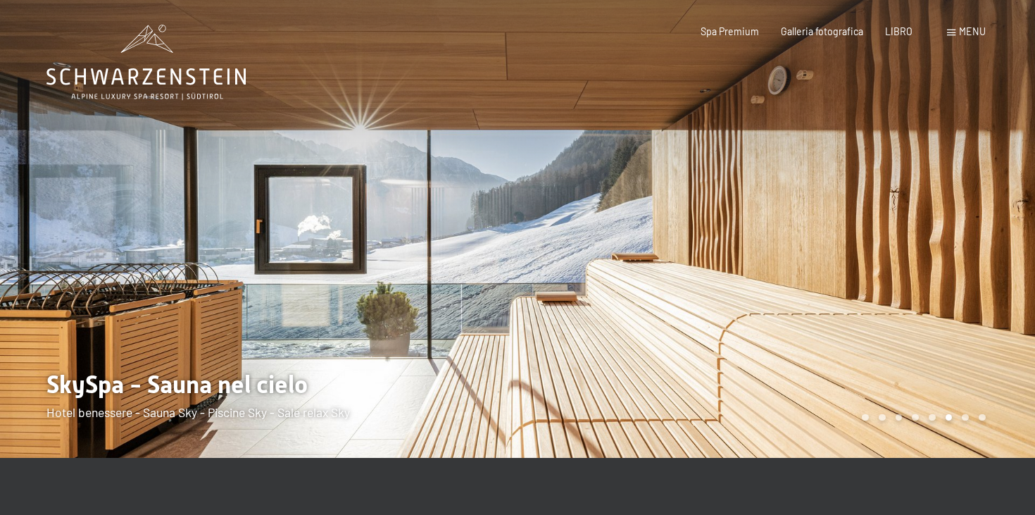
click at [882, 209] on div at bounding box center [775, 229] width 517 height 458
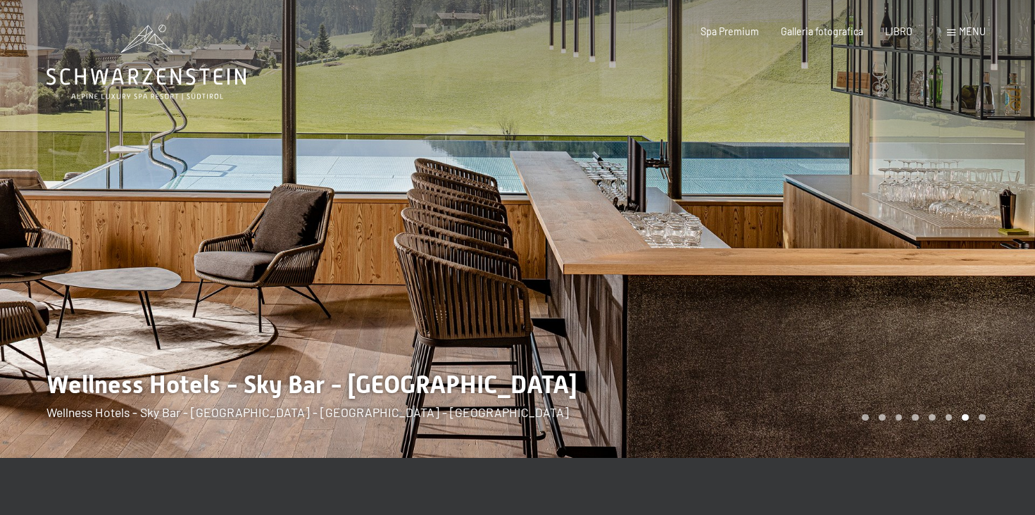
click at [882, 208] on div at bounding box center [775, 229] width 517 height 458
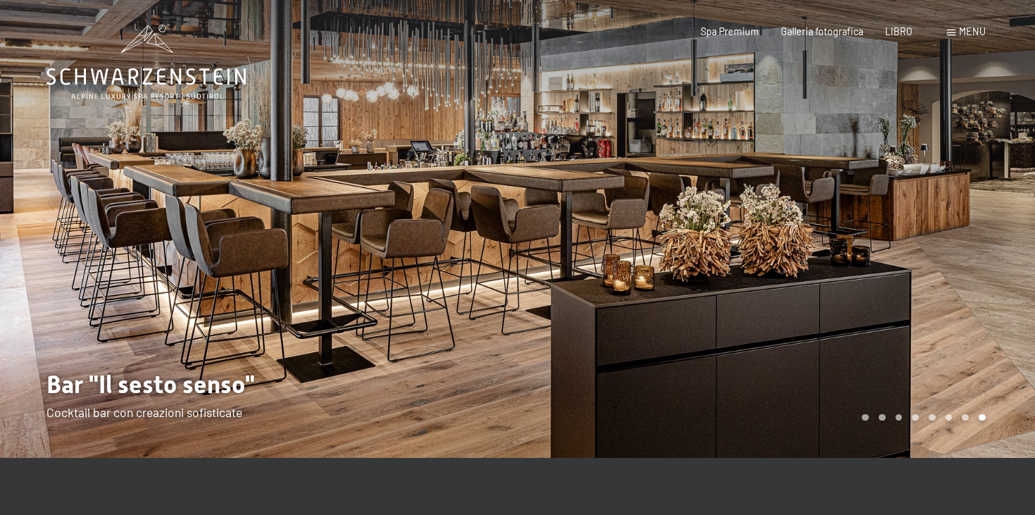
click at [834, 215] on div at bounding box center [775, 229] width 517 height 458
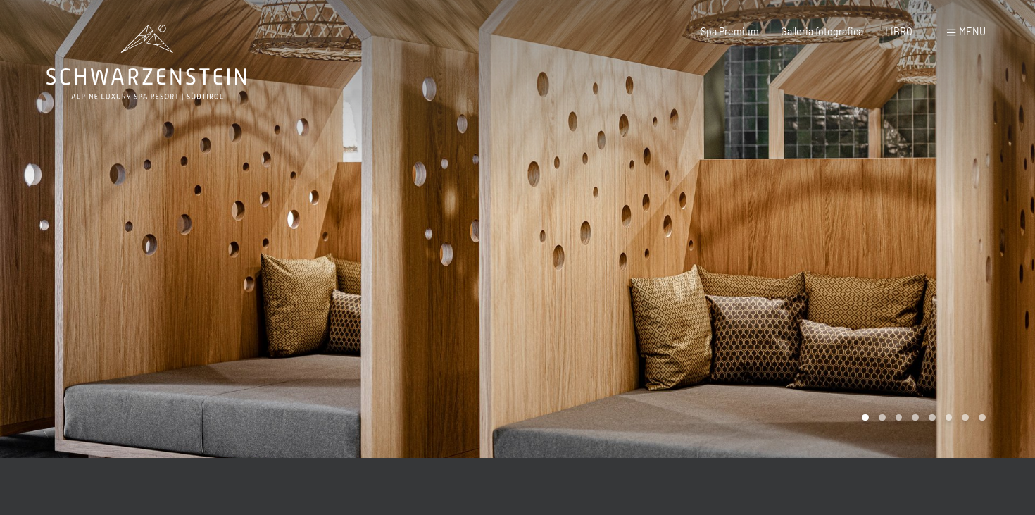
click at [835, 215] on div at bounding box center [775, 229] width 517 height 458
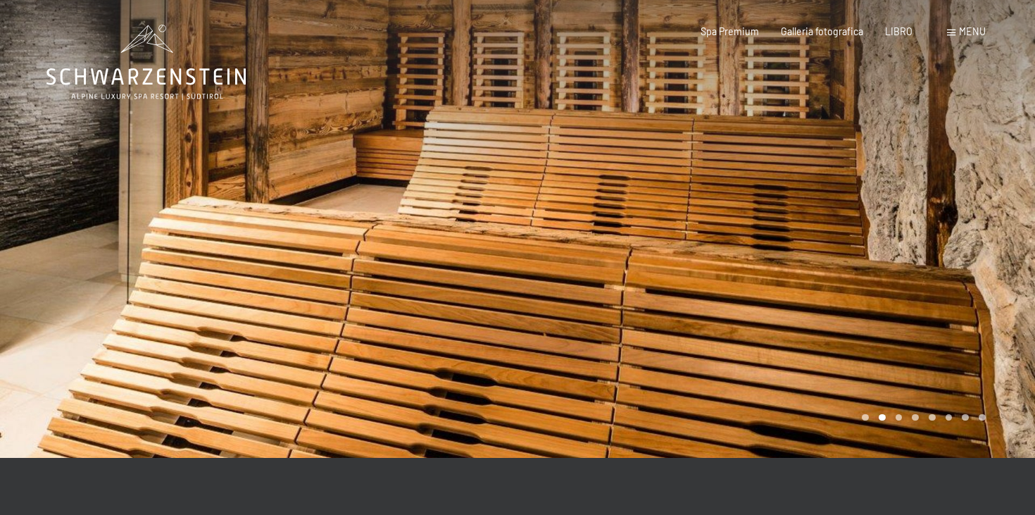
click at [959, 37] on div "menu" at bounding box center [966, 32] width 39 height 14
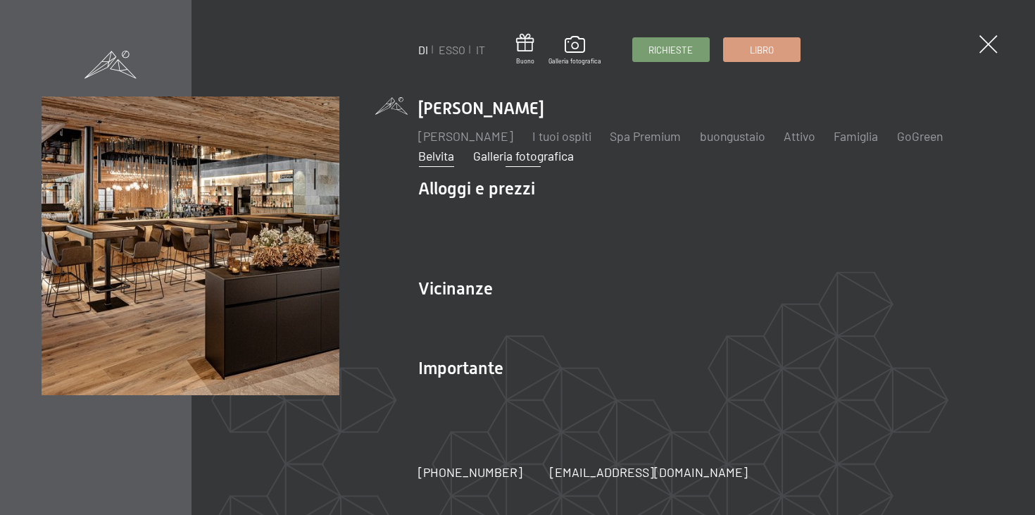
click at [574, 159] on font "Galleria fotografica" at bounding box center [523, 155] width 101 height 15
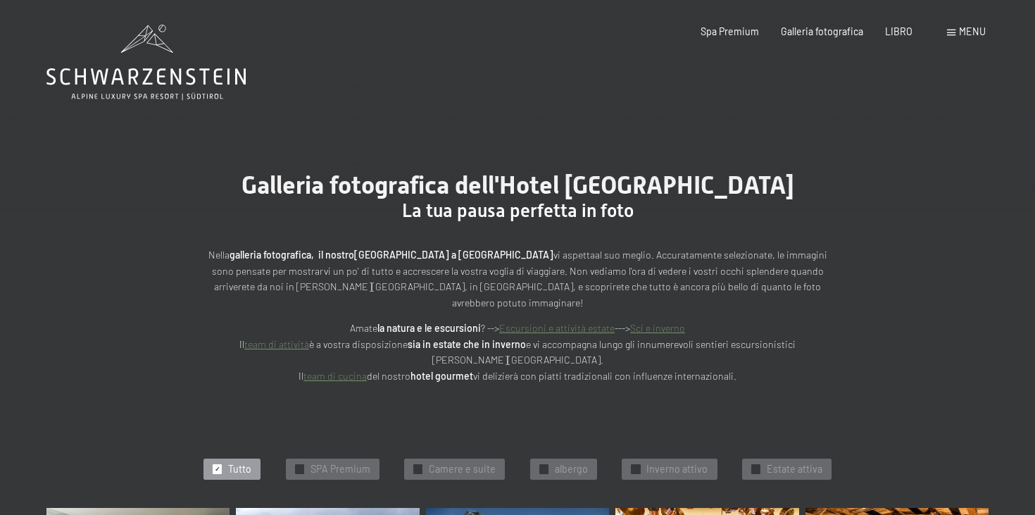
click at [964, 25] on div "Libro Richieste Spa Premium Galleria fotografica LIBRO menu DI ESSO IT Buono Ga…" at bounding box center [821, 32] width 328 height 14
click at [967, 37] on div "menu" at bounding box center [966, 32] width 39 height 14
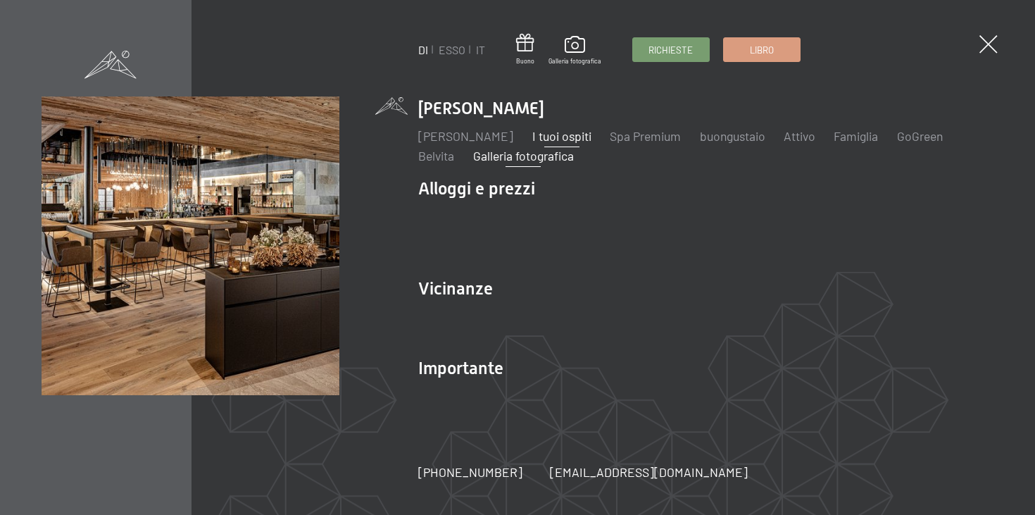
click at [591, 137] on font "I tuoi ospiti" at bounding box center [561, 135] width 59 height 15
click at [591, 134] on font "I tuoi ospiti" at bounding box center [561, 135] width 59 height 15
click at [591, 132] on font "I tuoi ospiti" at bounding box center [561, 135] width 59 height 15
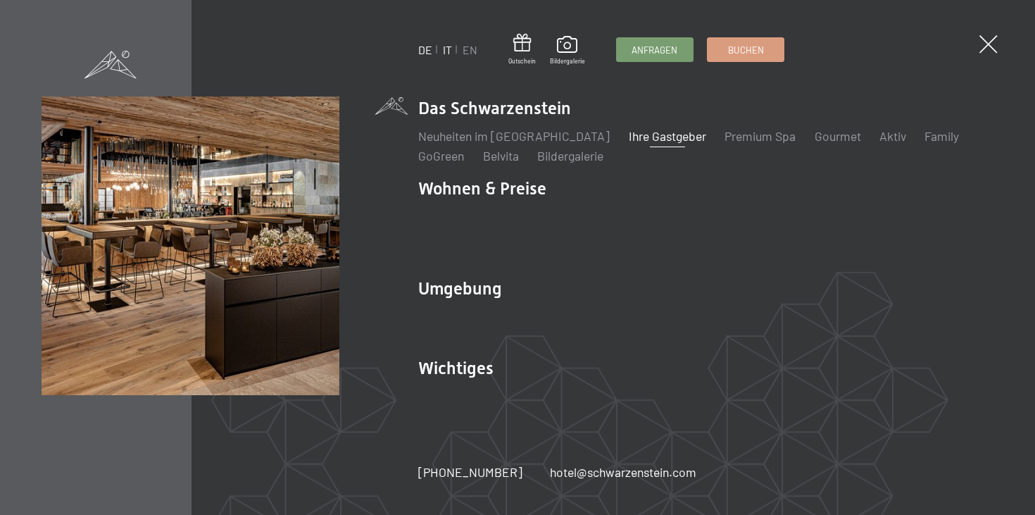
click at [450, 52] on link "IT" at bounding box center [447, 49] width 9 height 13
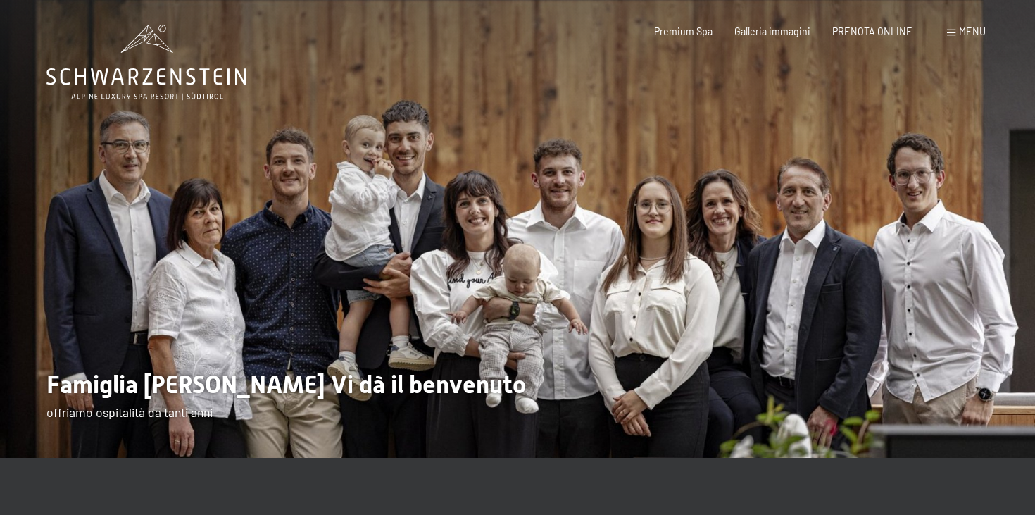
click at [981, 32] on span "Menu" at bounding box center [972, 31] width 27 height 12
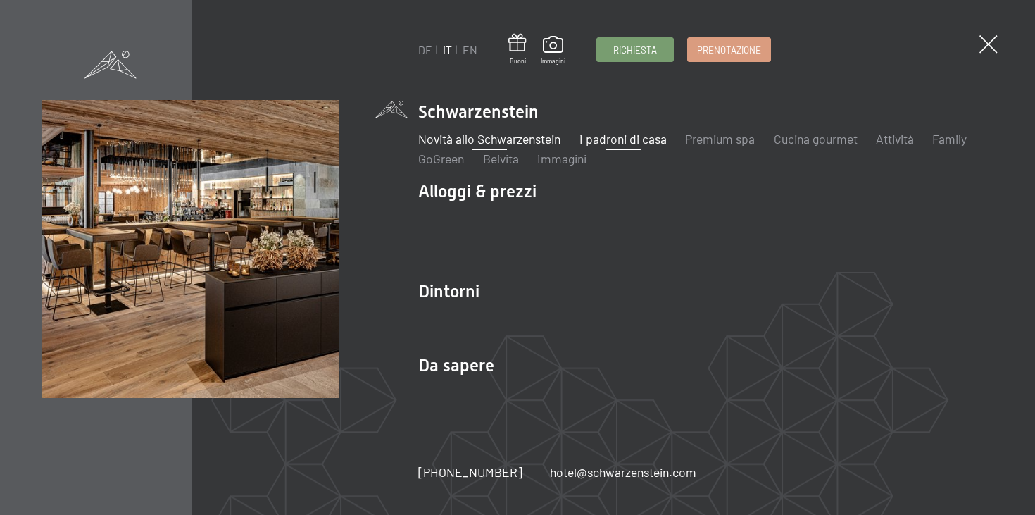
click at [456, 141] on link "Novità allo Schwarzenstein" at bounding box center [489, 138] width 142 height 15
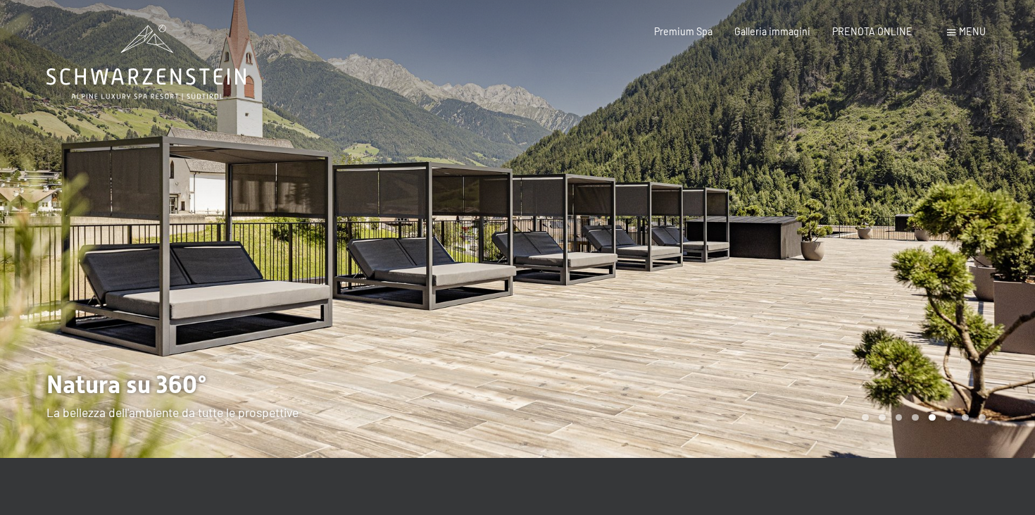
click at [967, 32] on span "Menu" at bounding box center [972, 31] width 27 height 12
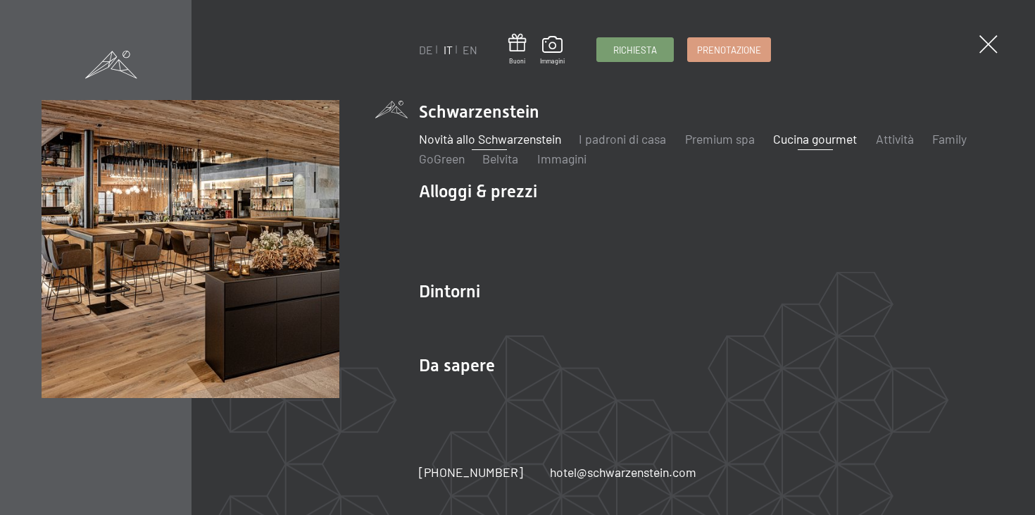
click at [798, 137] on link "Cucina gourmet" at bounding box center [816, 138] width 84 height 15
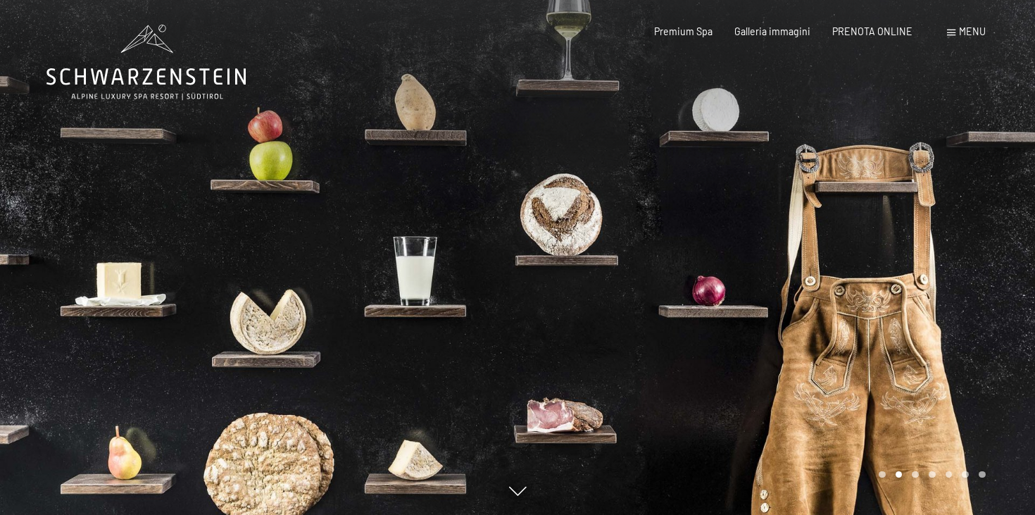
click at [836, 202] on div at bounding box center [775, 257] width 517 height 515
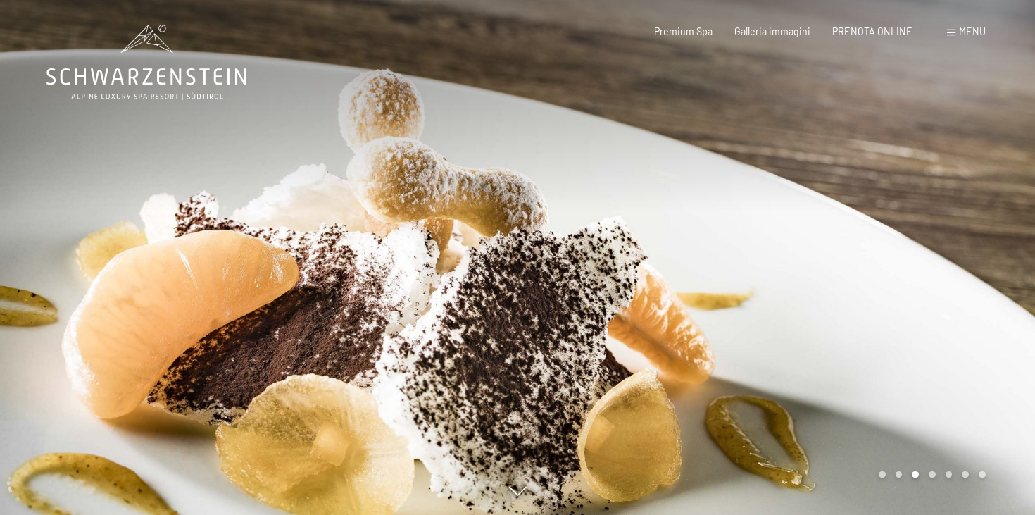
click at [836, 203] on div at bounding box center [775, 257] width 517 height 515
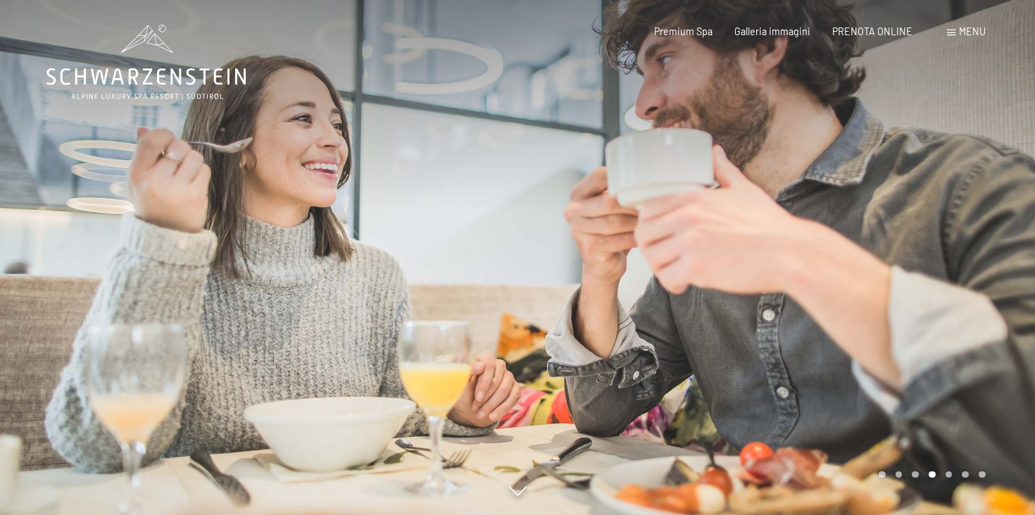
click at [112, 261] on div at bounding box center [258, 257] width 517 height 515
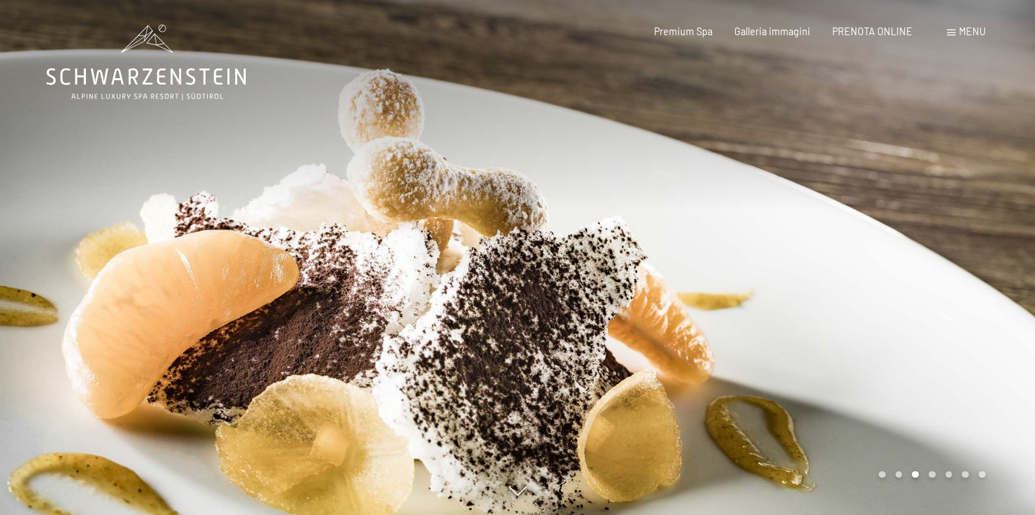
click at [112, 257] on div at bounding box center [258, 257] width 517 height 515
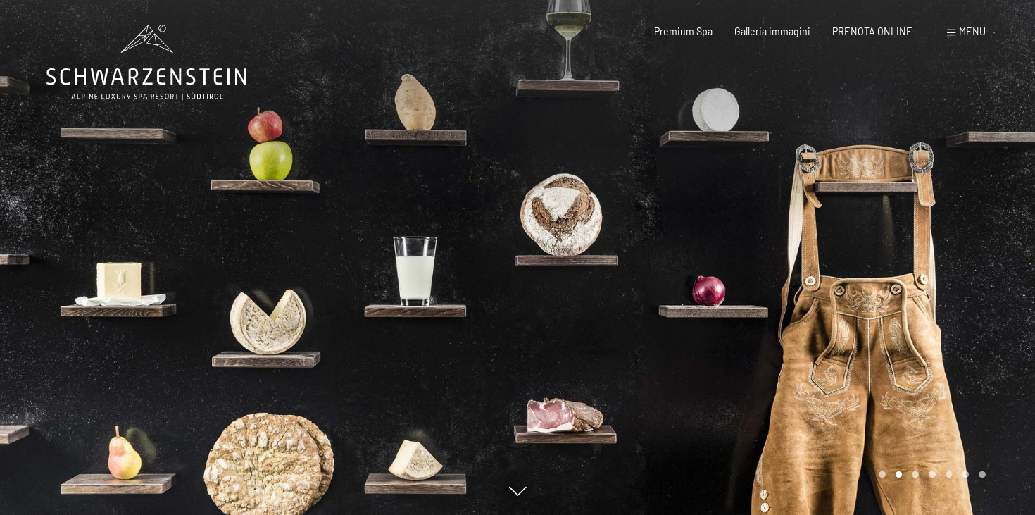
click at [294, 470] on div at bounding box center [258, 257] width 517 height 515
click at [424, 275] on div at bounding box center [258, 257] width 517 height 515
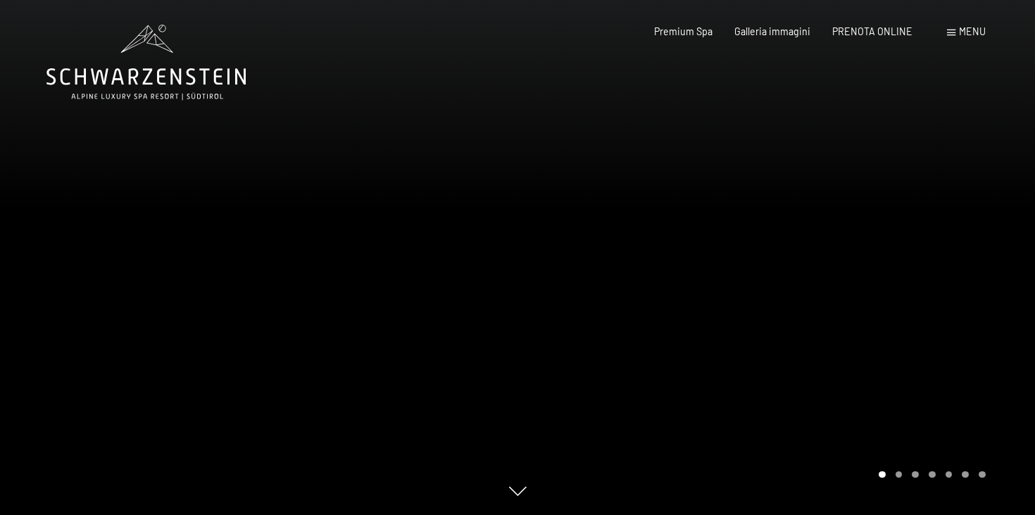
click at [902, 288] on div at bounding box center [775, 257] width 517 height 515
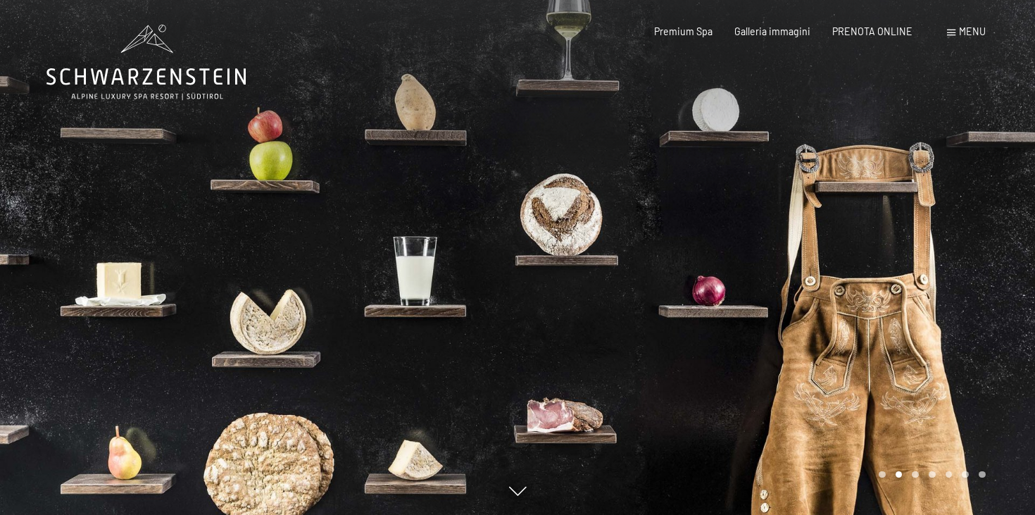
click at [562, 212] on div at bounding box center [775, 257] width 517 height 515
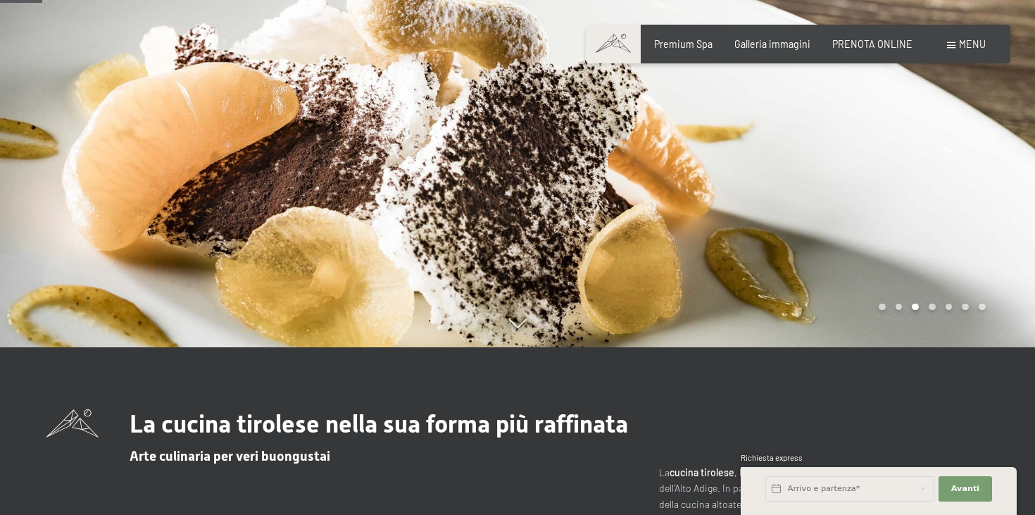
scroll to position [167, 0]
click at [832, 193] on div at bounding box center [775, 90] width 517 height 515
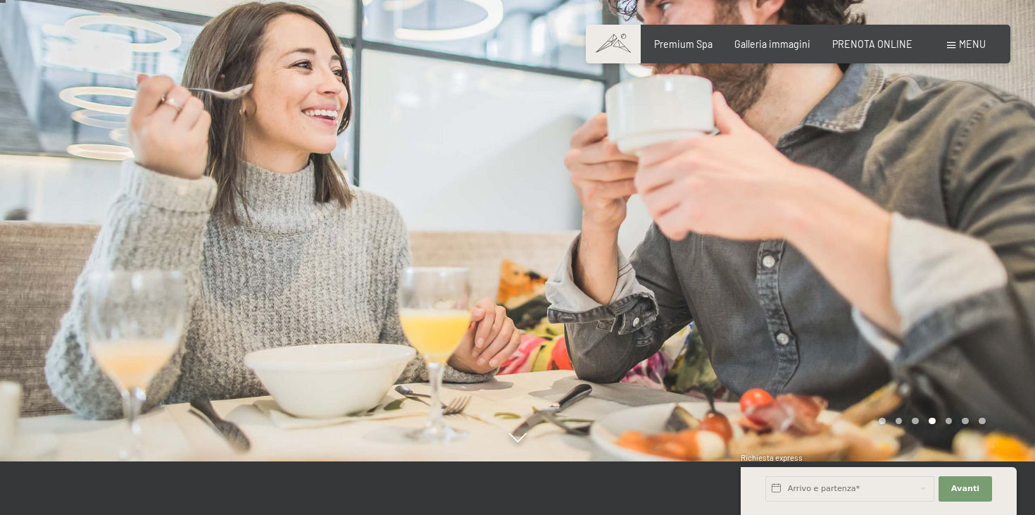
scroll to position [11, 0]
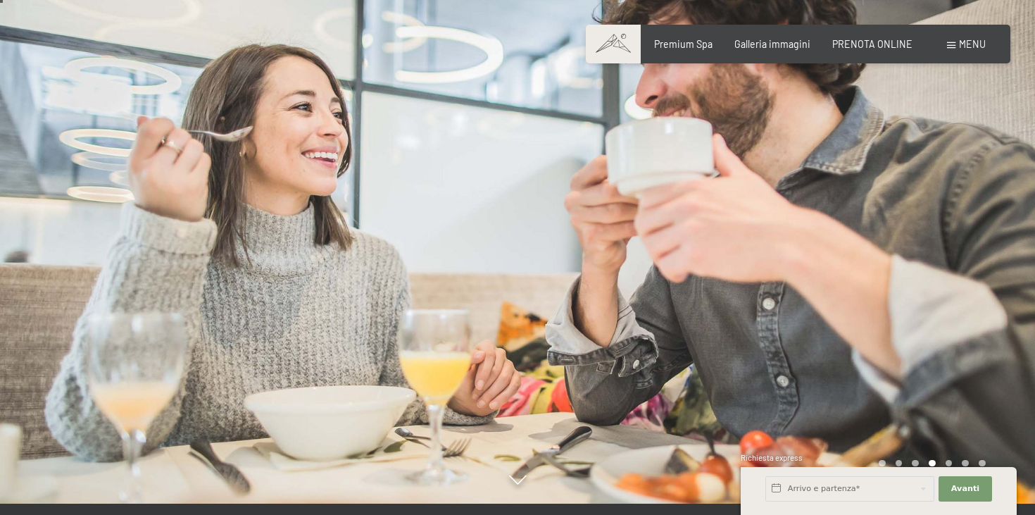
click at [995, 246] on div at bounding box center [775, 246] width 517 height 515
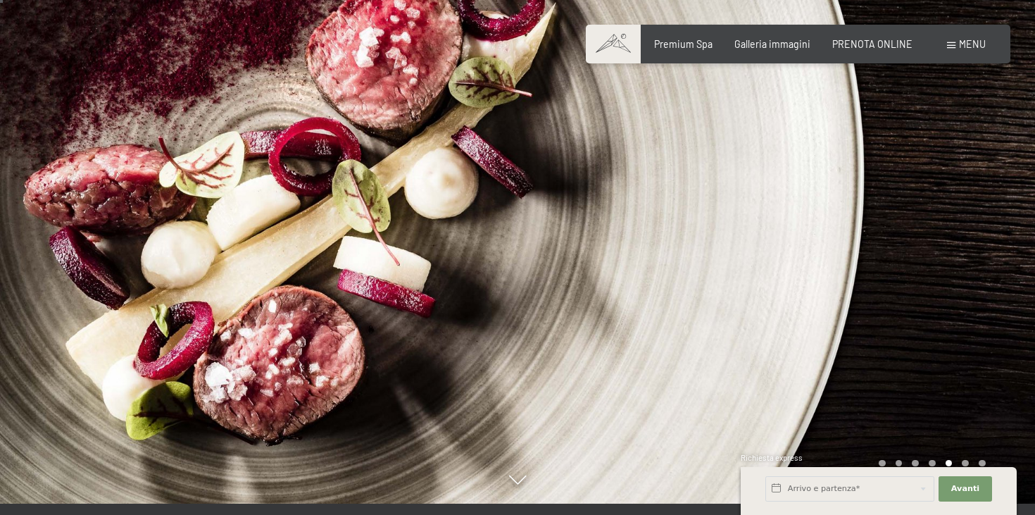
click at [573, 241] on div at bounding box center [775, 246] width 517 height 515
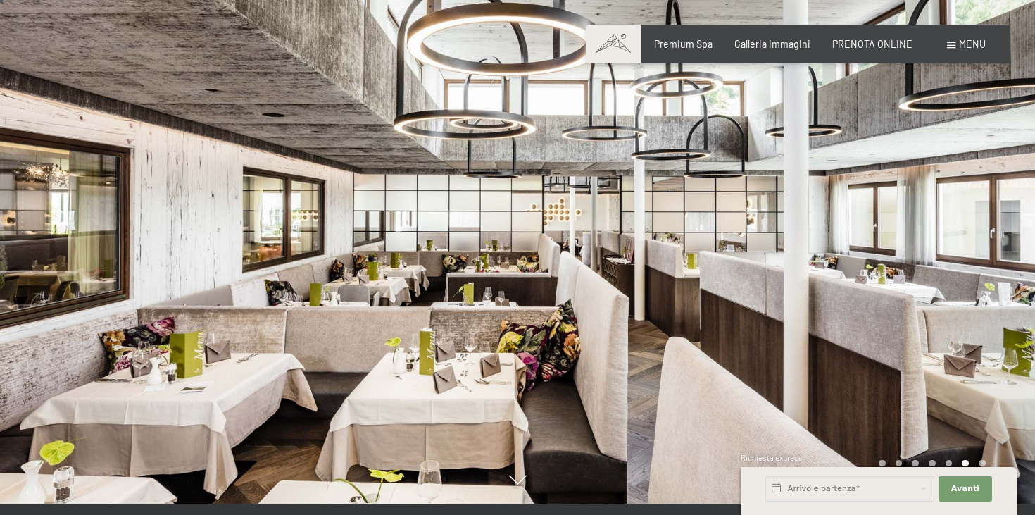
click at [573, 241] on div at bounding box center [775, 246] width 517 height 515
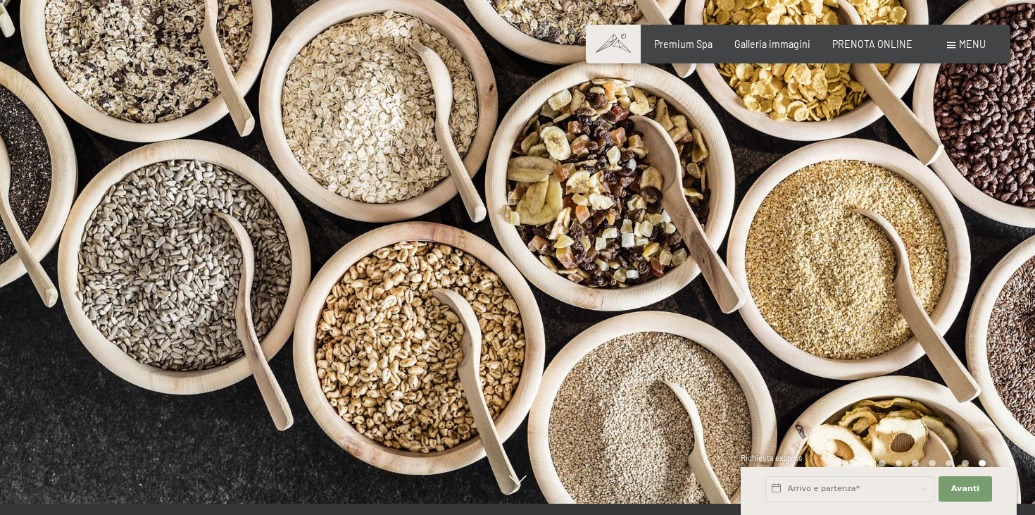
click at [573, 241] on div at bounding box center [775, 246] width 517 height 515
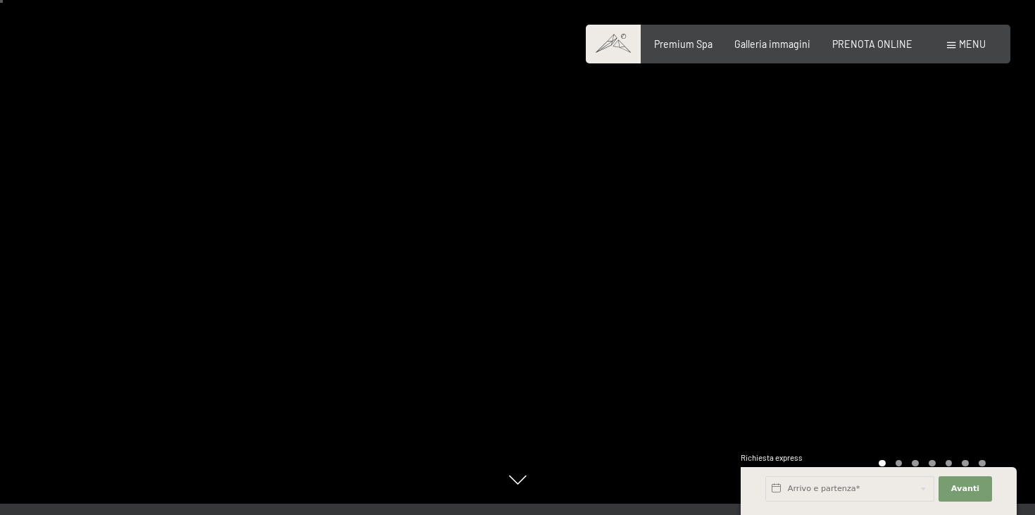
click at [573, 241] on div at bounding box center [775, 246] width 517 height 515
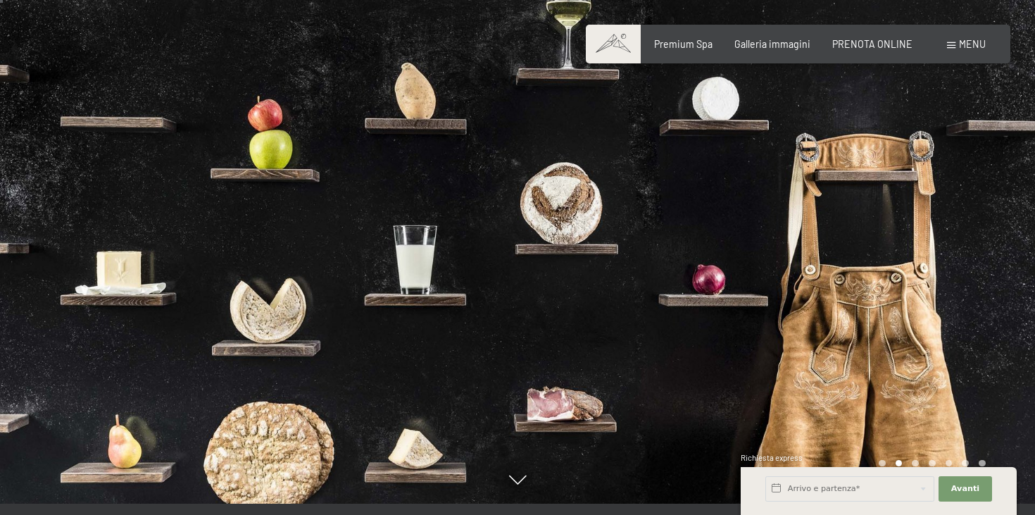
click at [715, 106] on div at bounding box center [775, 246] width 517 height 515
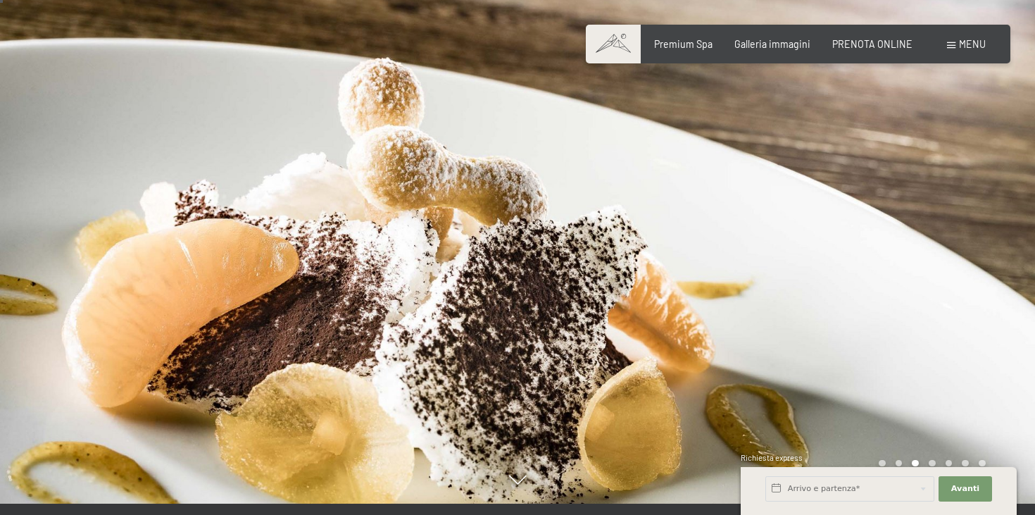
click at [714, 106] on div at bounding box center [775, 246] width 517 height 515
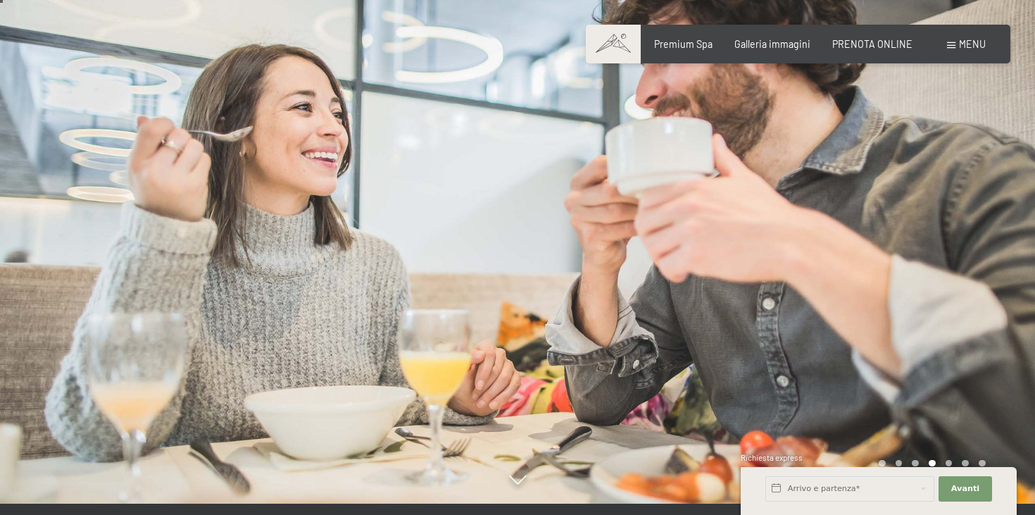
click at [490, 93] on div at bounding box center [258, 246] width 517 height 515
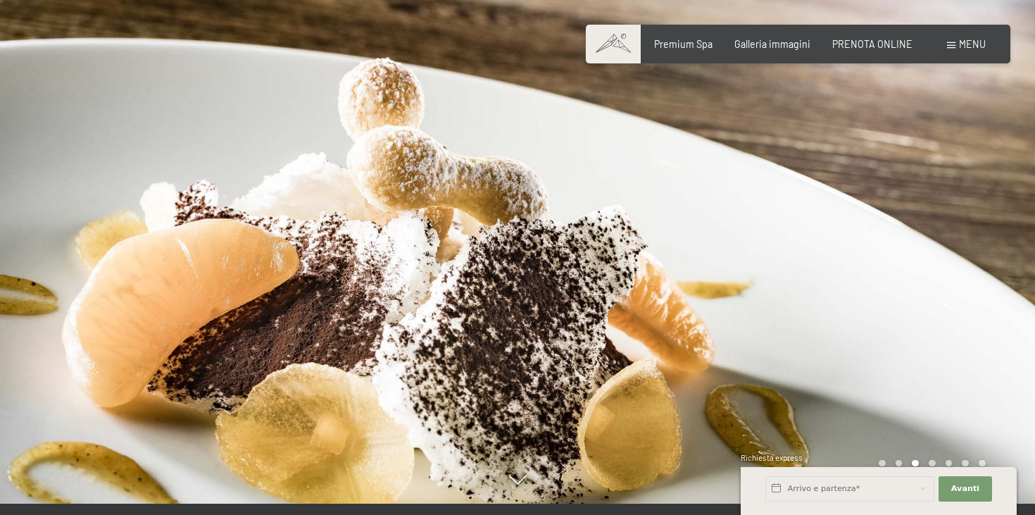
click at [990, 260] on div at bounding box center [775, 246] width 517 height 515
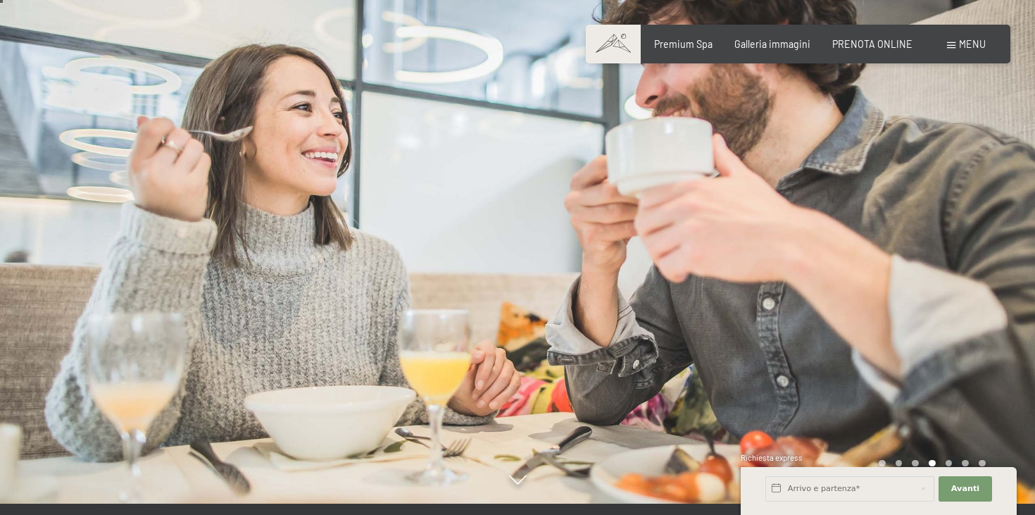
click at [990, 260] on div at bounding box center [775, 246] width 517 height 515
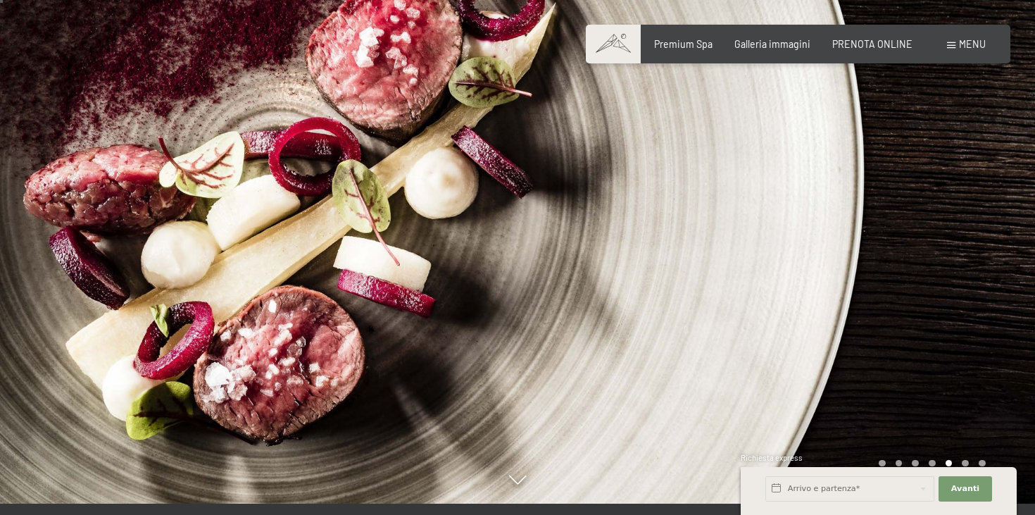
click at [990, 259] on div at bounding box center [775, 246] width 517 height 515
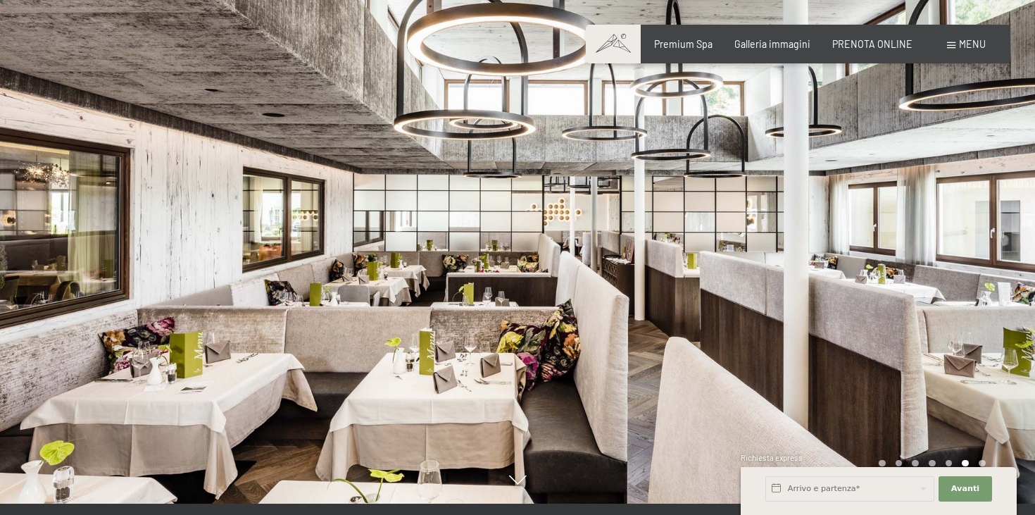
click at [990, 259] on div at bounding box center [775, 246] width 517 height 515
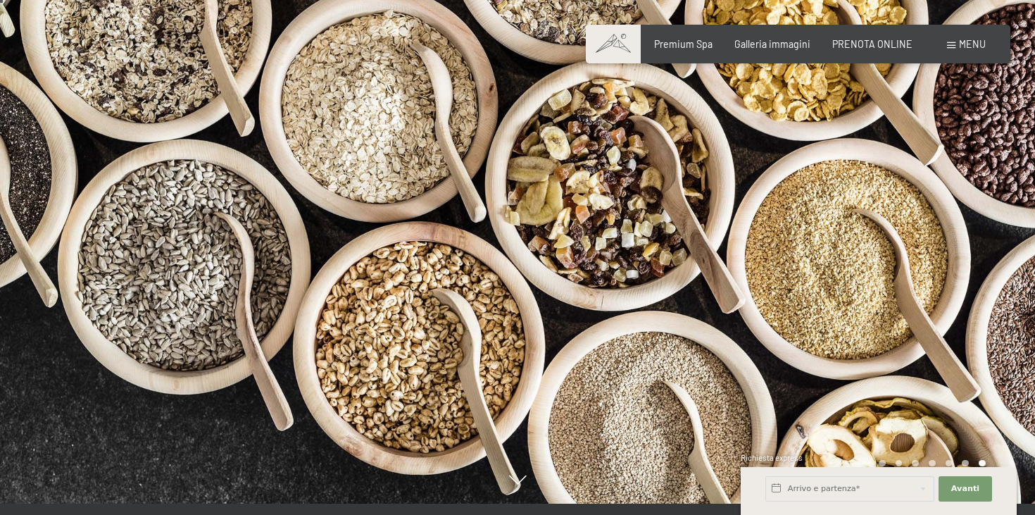
click at [990, 259] on div at bounding box center [775, 246] width 517 height 515
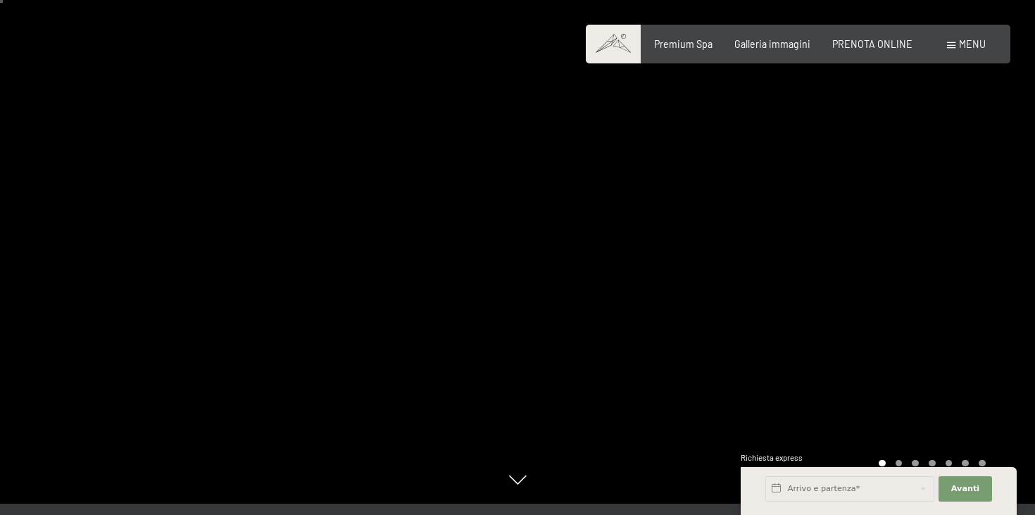
click at [956, 39] on div "Menu" at bounding box center [966, 44] width 39 height 14
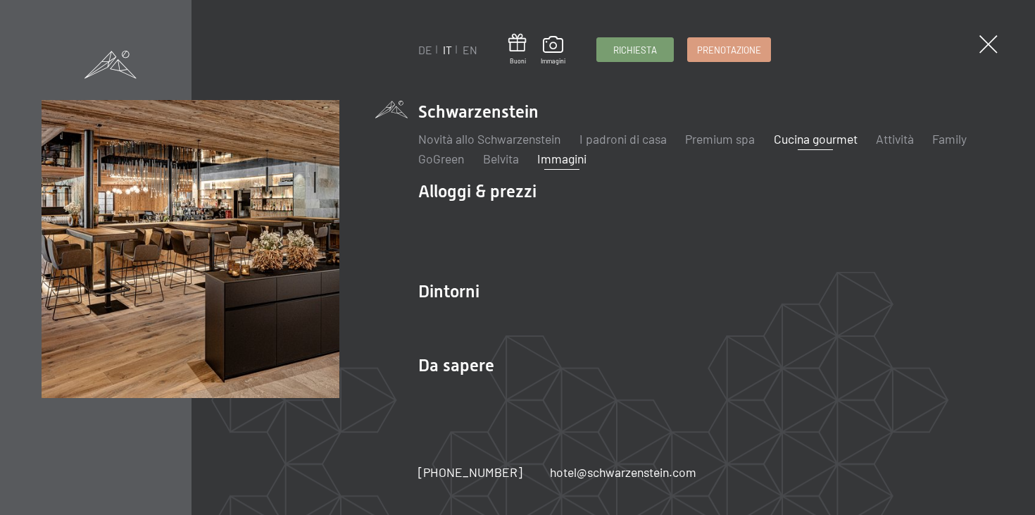
click at [574, 156] on link "Immagini" at bounding box center [561, 158] width 49 height 15
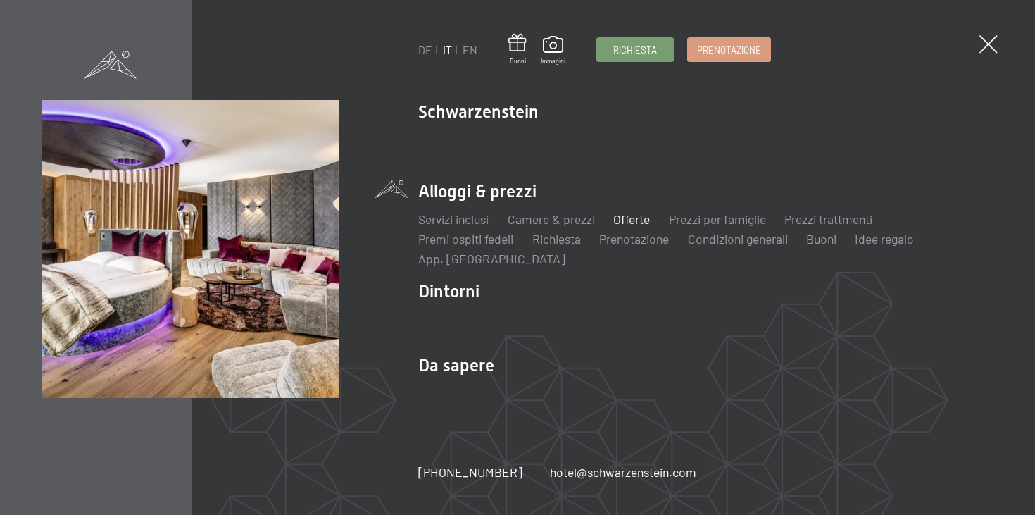
click at [643, 223] on link "Offerte" at bounding box center [631, 218] width 37 height 15
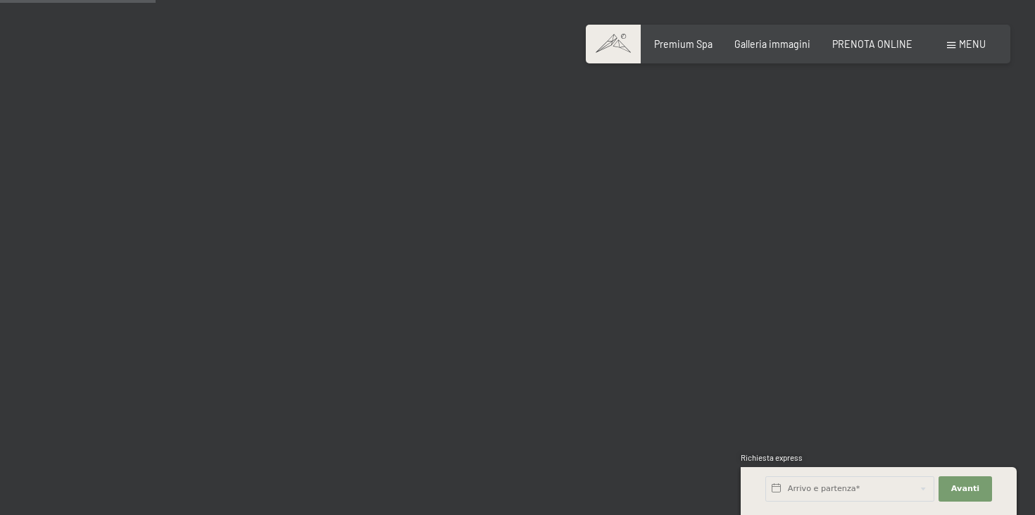
scroll to position [2226, 0]
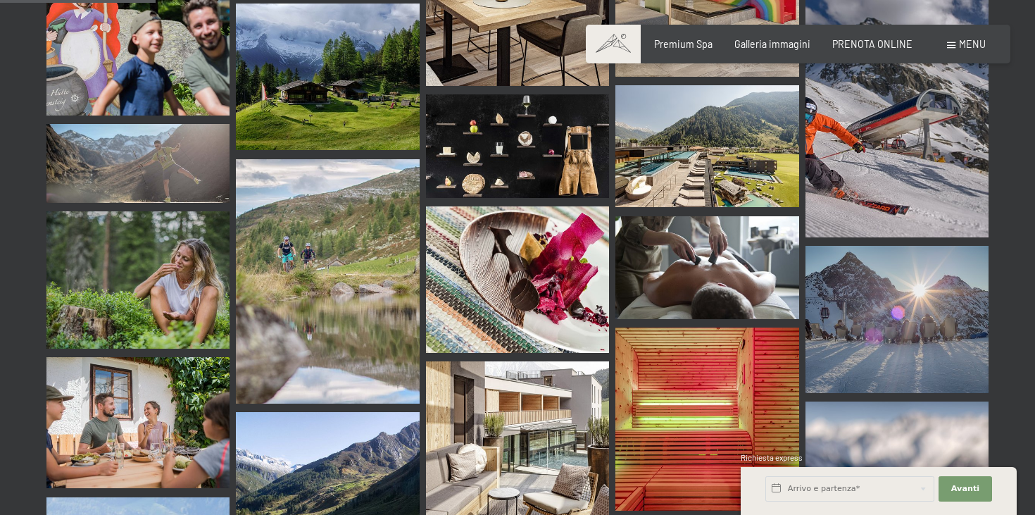
click at [115, 383] on img at bounding box center [137, 422] width 183 height 131
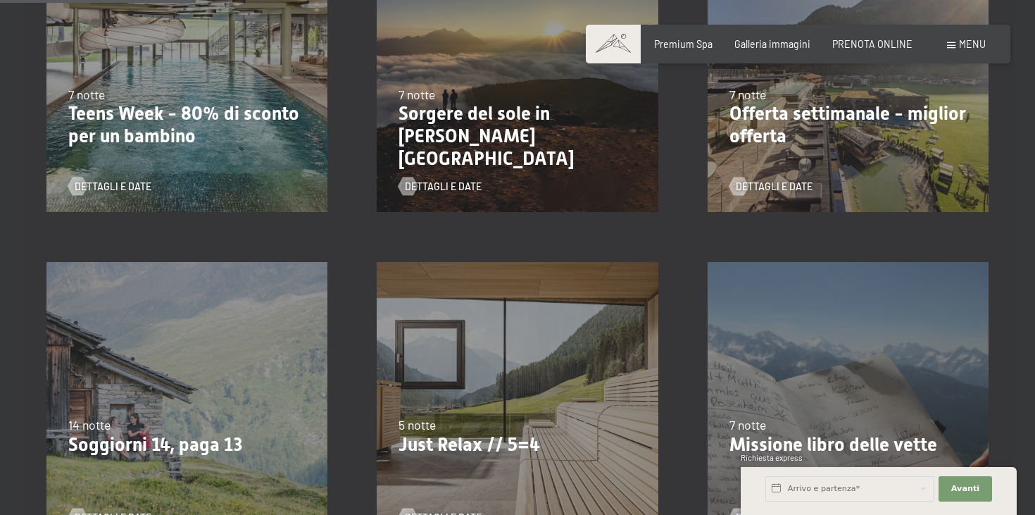
scroll to position [427, 0]
